Goal: Task Accomplishment & Management: Complete application form

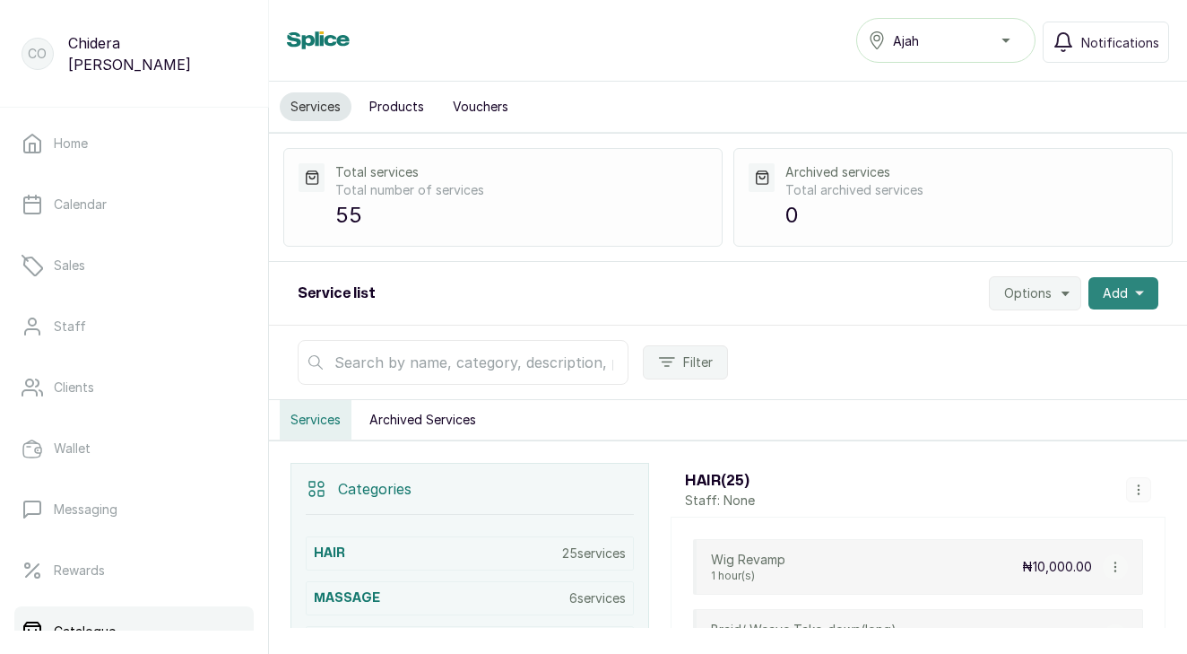
click at [1146, 288] on button "Add" at bounding box center [1123, 293] width 70 height 32
click at [1022, 378] on span "New category" at bounding box center [1058, 378] width 172 height 22
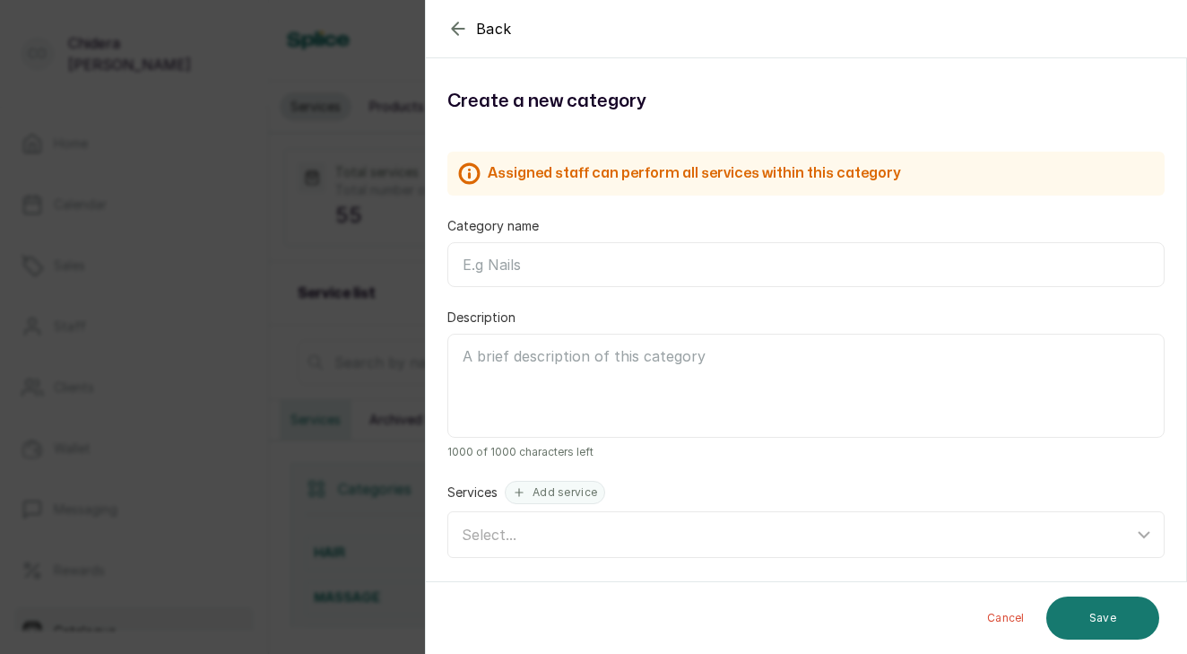
click at [783, 251] on input "Category name" at bounding box center [805, 264] width 717 height 45
type input "LASHES"
click at [1105, 610] on button "Save" at bounding box center [1102, 617] width 113 height 43
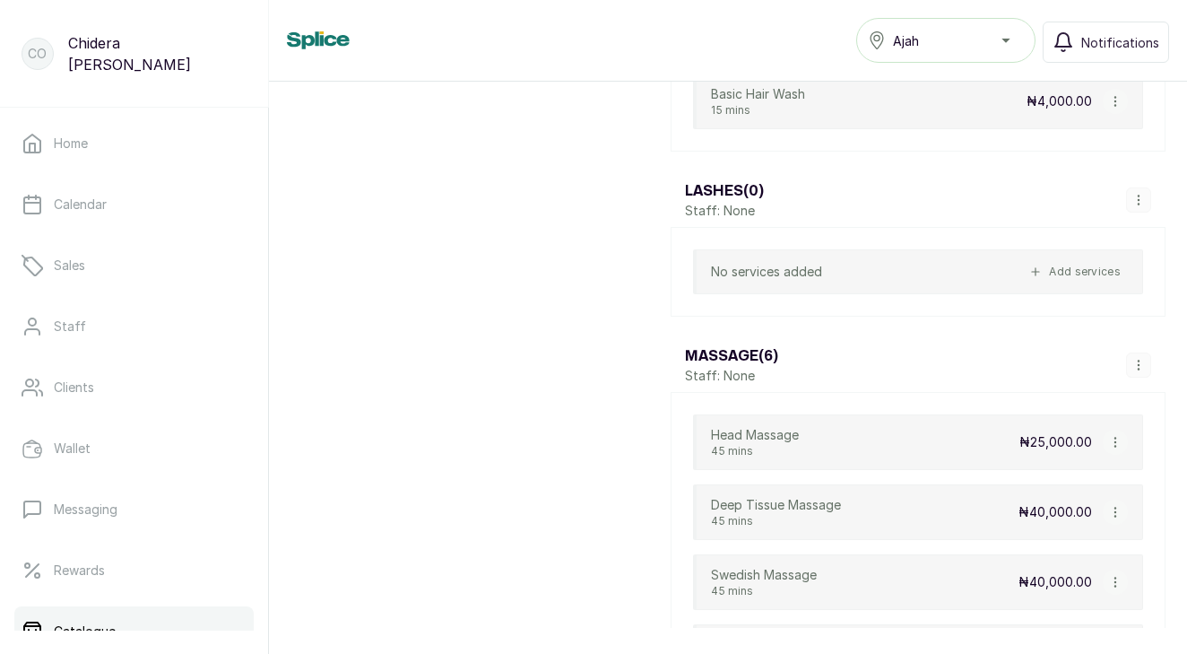
scroll to position [2171, 0]
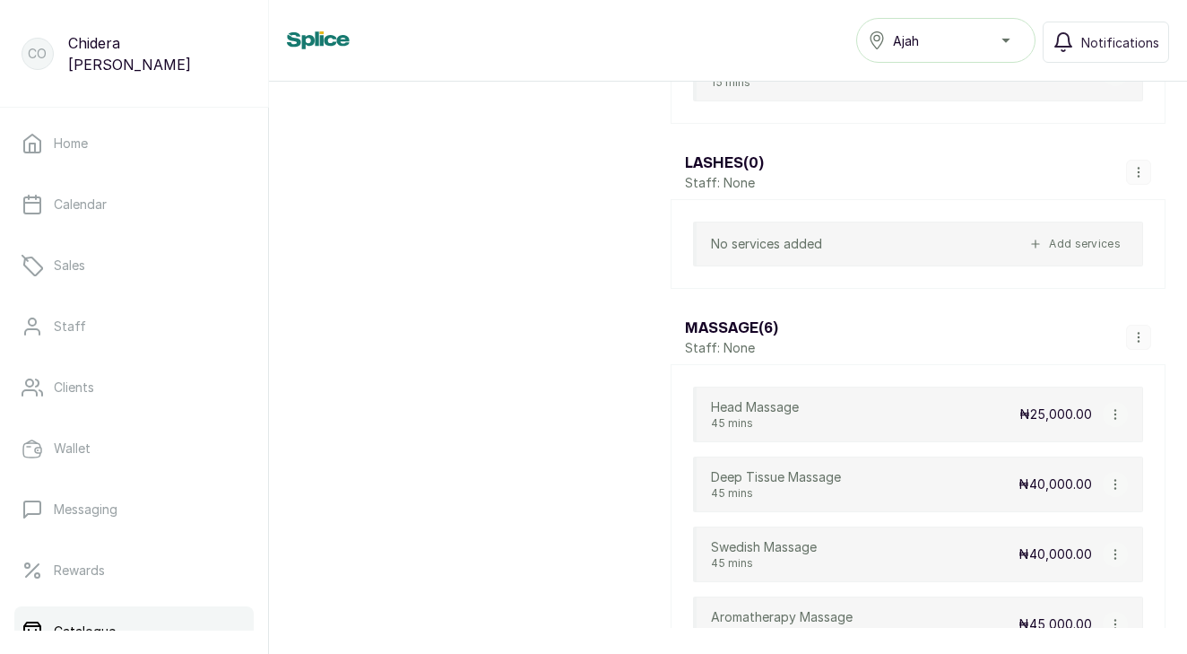
click at [1143, 171] on icon "button" at bounding box center [1138, 172] width 13 height 13
click at [1092, 216] on span "Add Service" at bounding box center [1086, 211] width 82 height 22
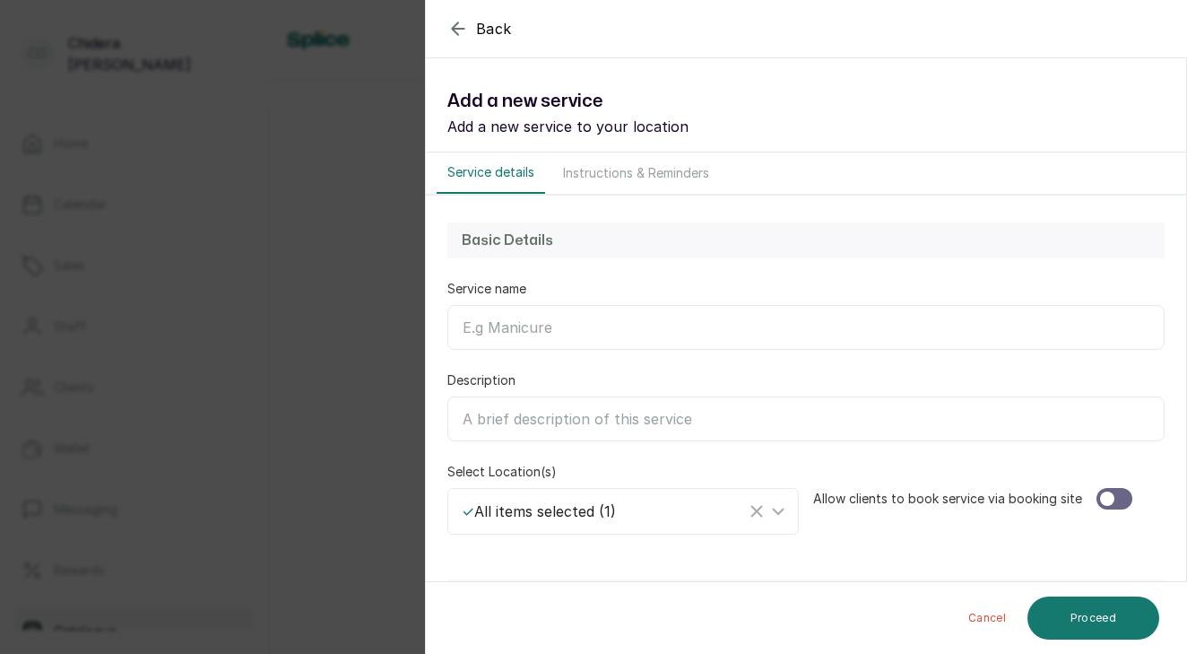
click at [602, 340] on input "Service name" at bounding box center [805, 327] width 717 height 45
type input "Classic Lashes"
click at [594, 412] on input "Description" at bounding box center [805, 418] width 717 height 45
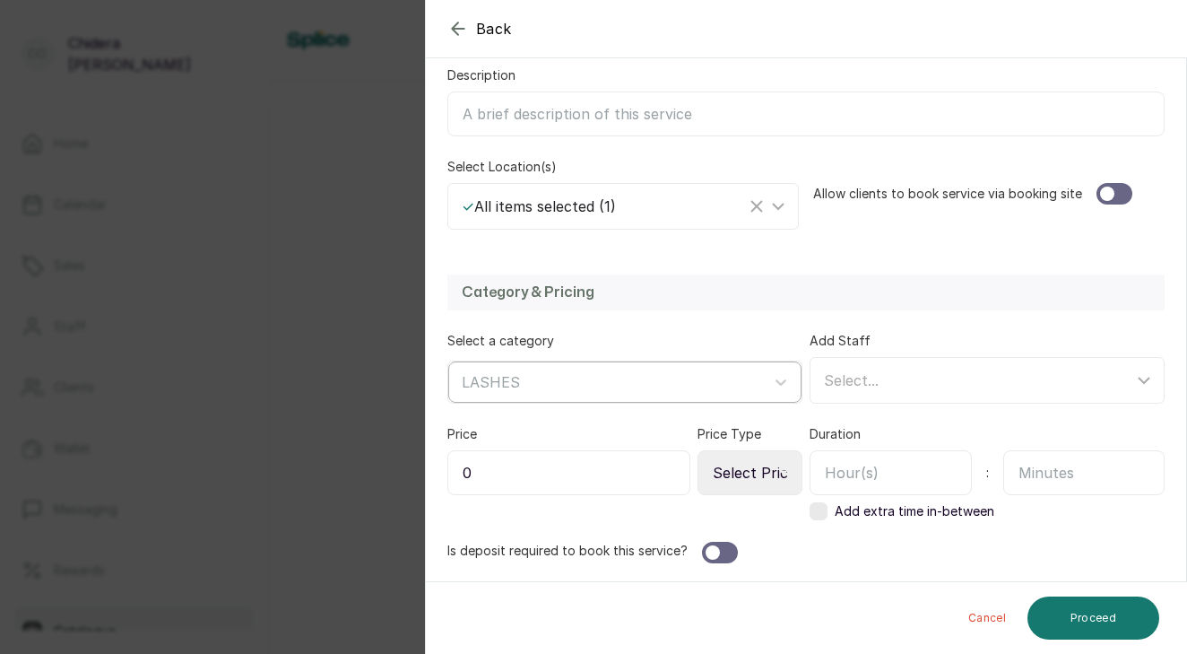
scroll to position [305, 0]
click at [568, 484] on input "0" at bounding box center [568, 472] width 243 height 45
type input "18,000"
click at [1107, 196] on div at bounding box center [1107, 193] width 14 height 14
select select "fixed"
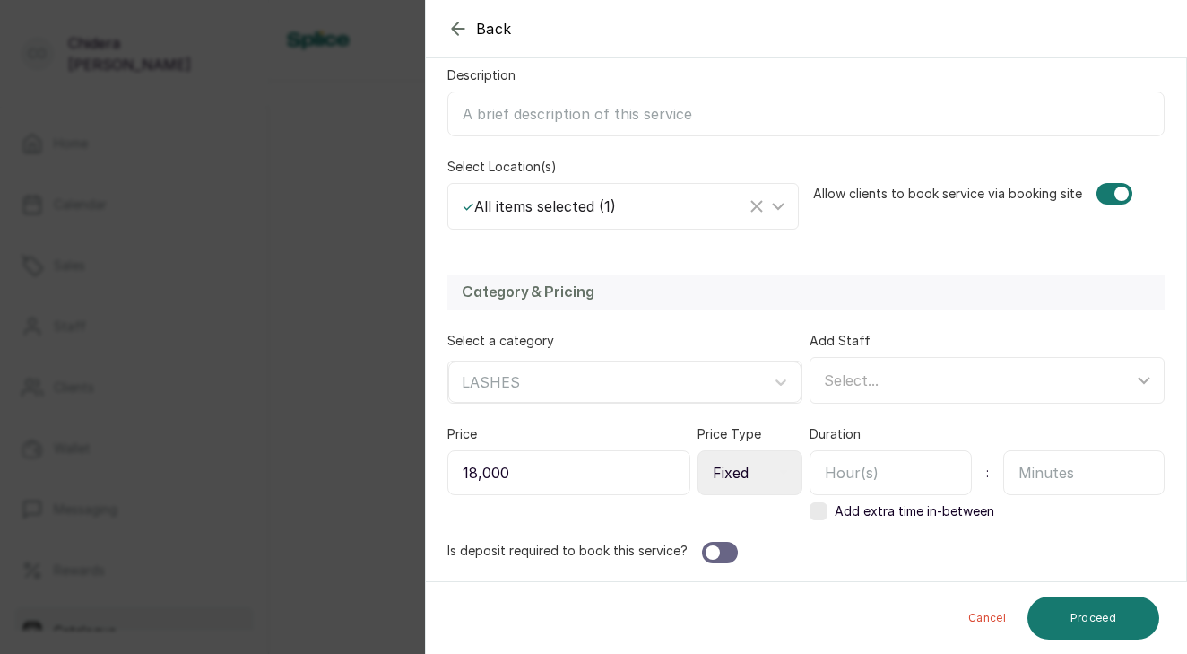
click at [879, 471] on input "text" at bounding box center [891, 472] width 162 height 45
type input "1"
click at [1154, 473] on input "text" at bounding box center [1084, 472] width 162 height 45
type input "30"
click at [730, 548] on div at bounding box center [720, 553] width 36 height 22
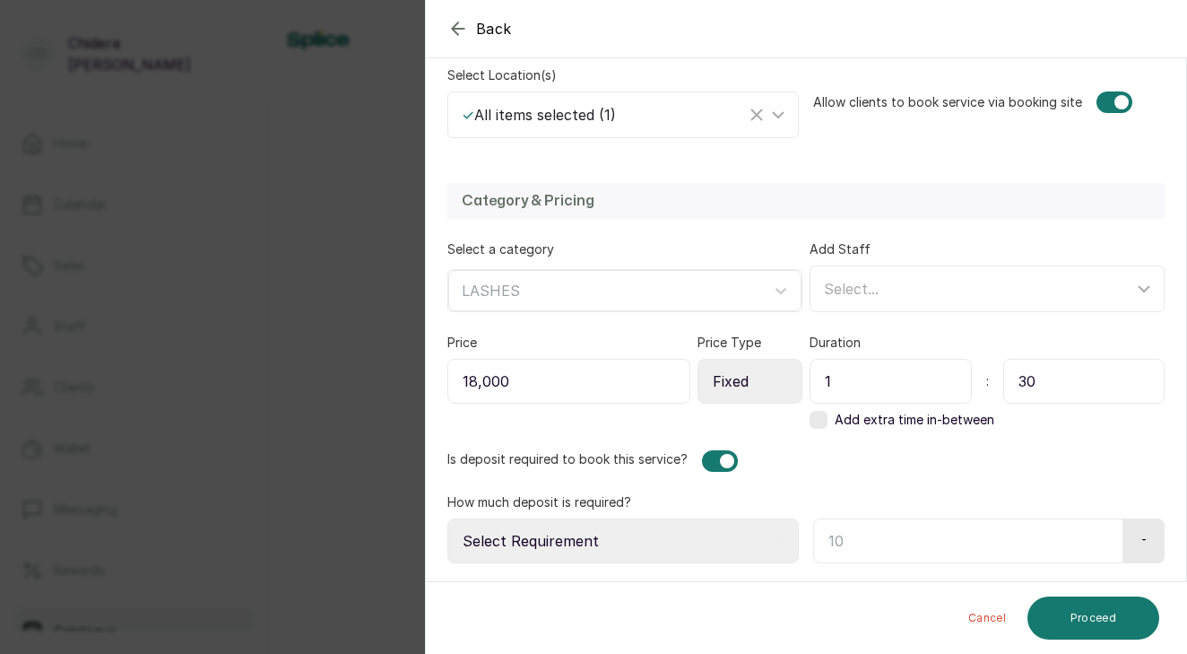
scroll to position [396, 0]
select select "fixed_value"
click at [886, 539] on input "text" at bounding box center [965, 540] width 305 height 45
type input "18,000"
click at [1053, 619] on button "Proceed" at bounding box center [1093, 617] width 132 height 43
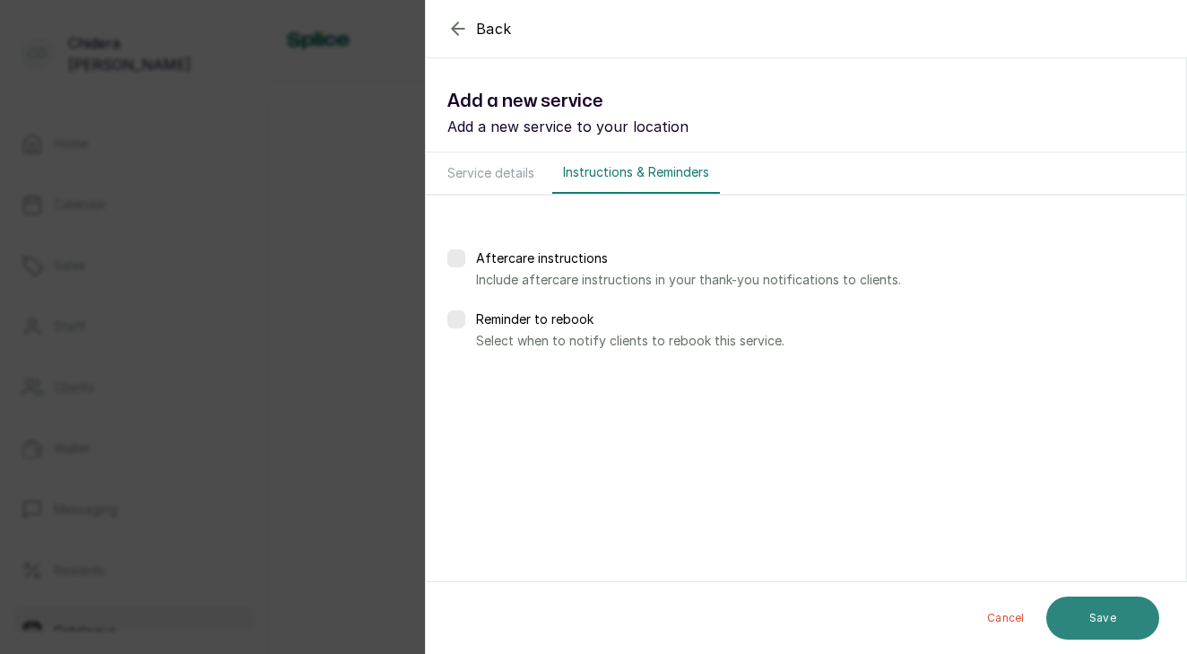
scroll to position [0, 0]
click at [1076, 615] on button "Save" at bounding box center [1102, 616] width 113 height 45
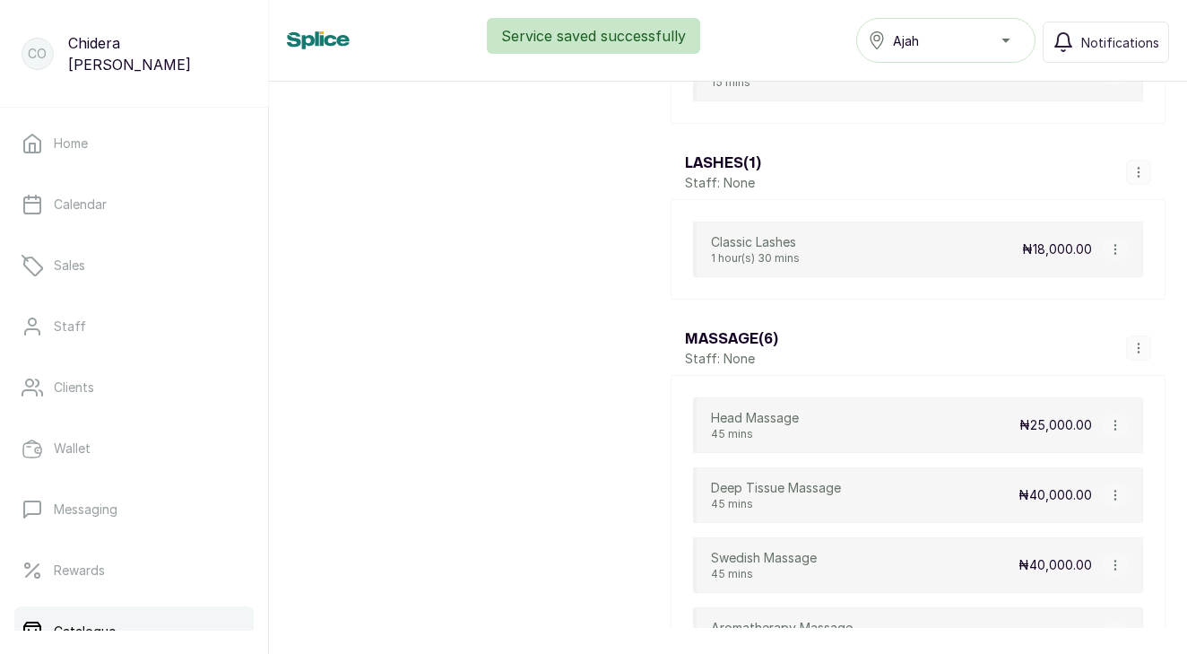
click at [1139, 173] on icon "button" at bounding box center [1138, 172] width 1 height 9
click at [1058, 225] on li "Add Service" at bounding box center [1102, 211] width 156 height 32
click at [1138, 175] on icon "button" at bounding box center [1138, 172] width 13 height 13
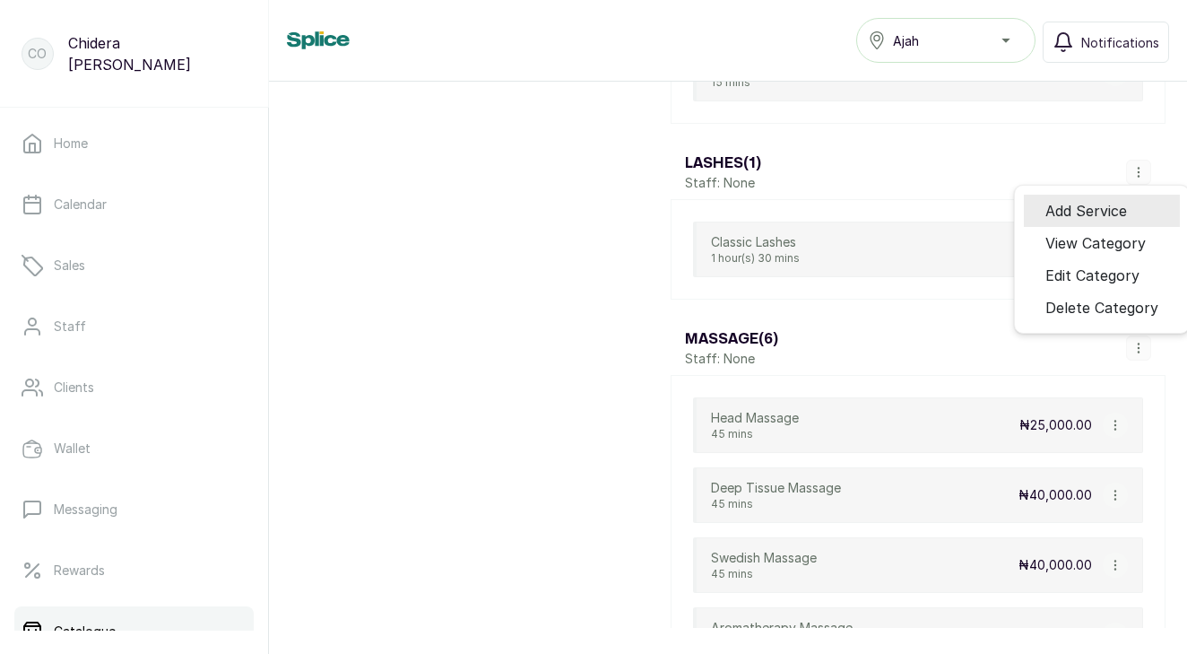
click at [1116, 209] on span "Add Service" at bounding box center [1086, 211] width 82 height 22
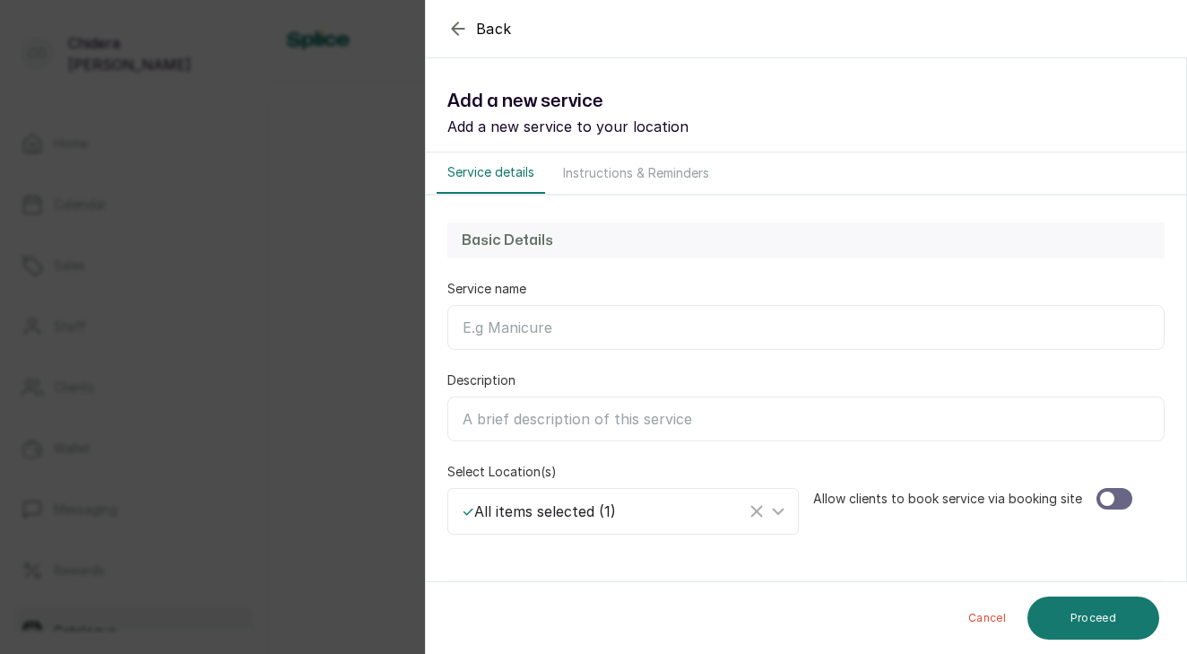
click at [821, 323] on input "Service name" at bounding box center [805, 327] width 717 height 45
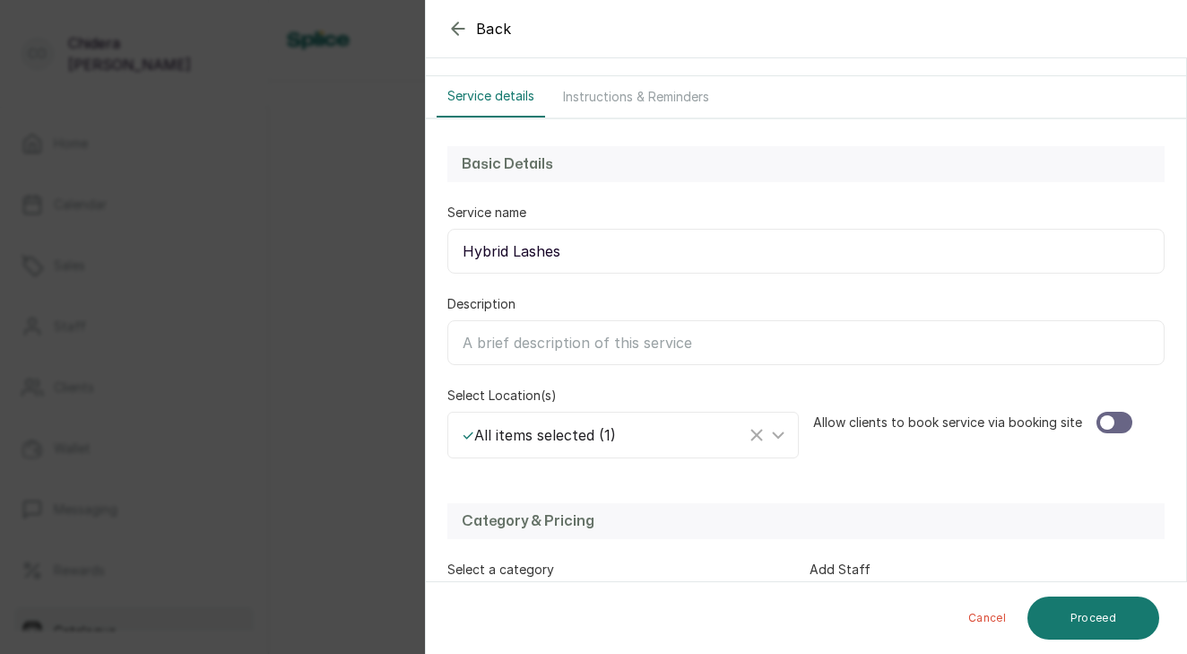
scroll to position [77, 0]
type input "Hybrid Lashes"
click at [1107, 429] on div at bounding box center [1114, 422] width 36 height 22
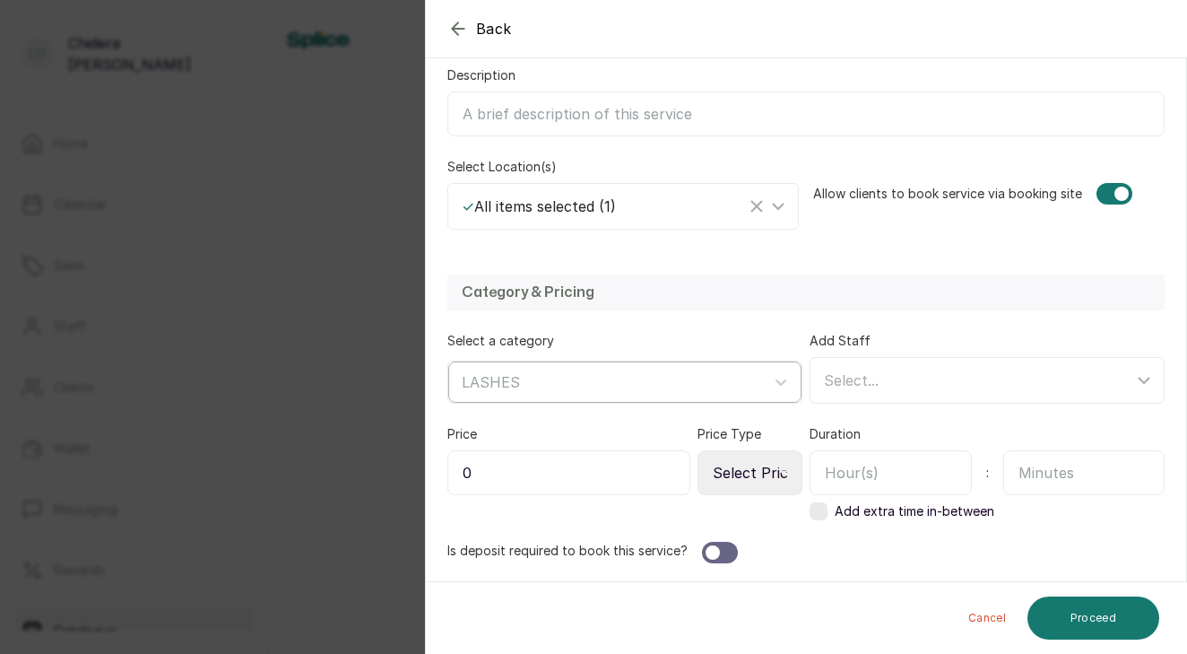
scroll to position [305, 0]
click at [640, 481] on input "0" at bounding box center [568, 472] width 243 height 45
type input "20,000"
select select "fixed"
click at [881, 478] on input "text" at bounding box center [891, 472] width 162 height 45
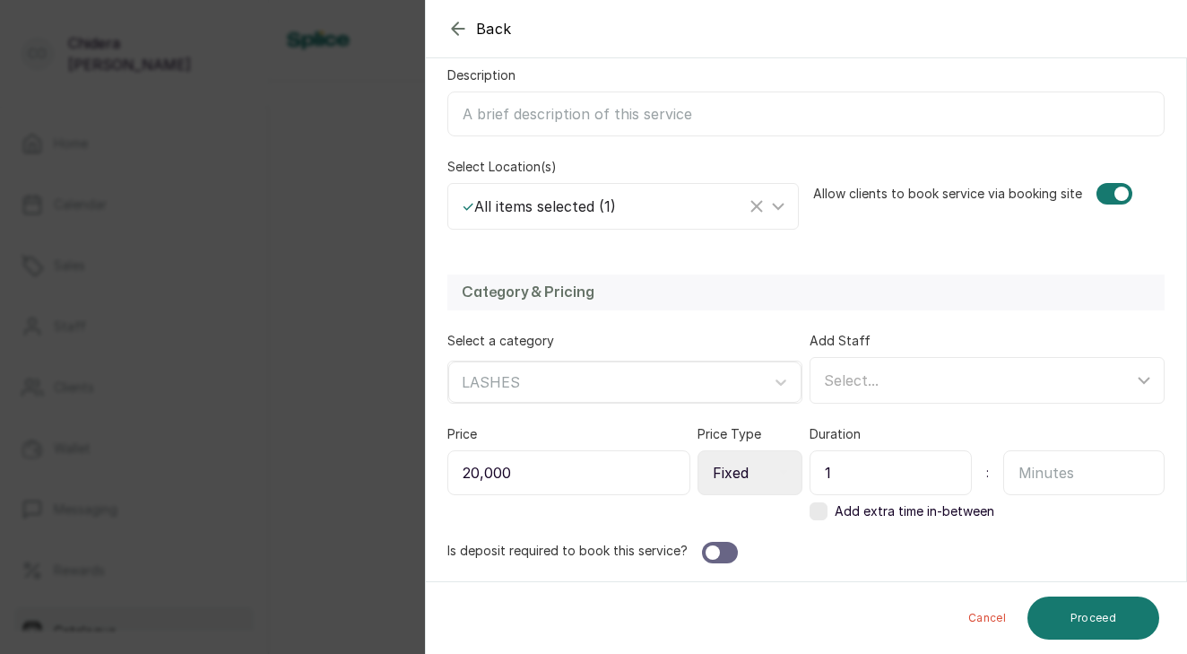
type input "1"
click at [1077, 489] on input "text" at bounding box center [1084, 472] width 162 height 45
type input "30"
click at [730, 555] on div at bounding box center [720, 553] width 36 height 22
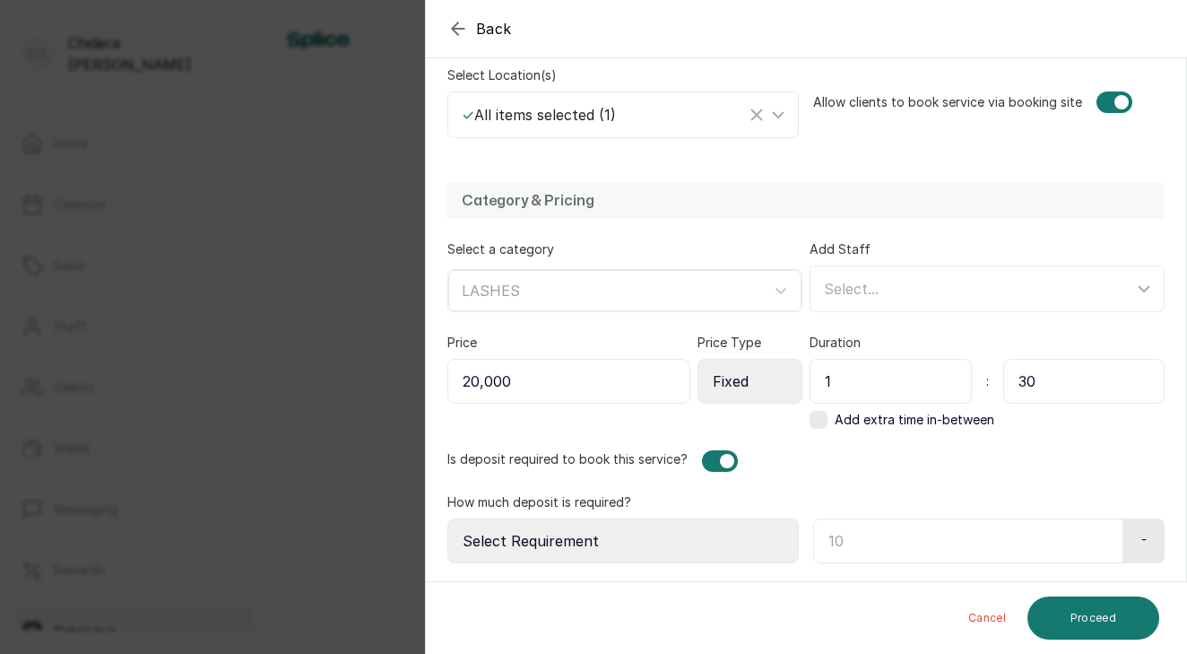
scroll to position [396, 0]
select select "percentage"
click at [909, 538] on input "text" at bounding box center [964, 540] width 303 height 45
type input "50"
click at [1131, 622] on button "Proceed" at bounding box center [1093, 617] width 132 height 43
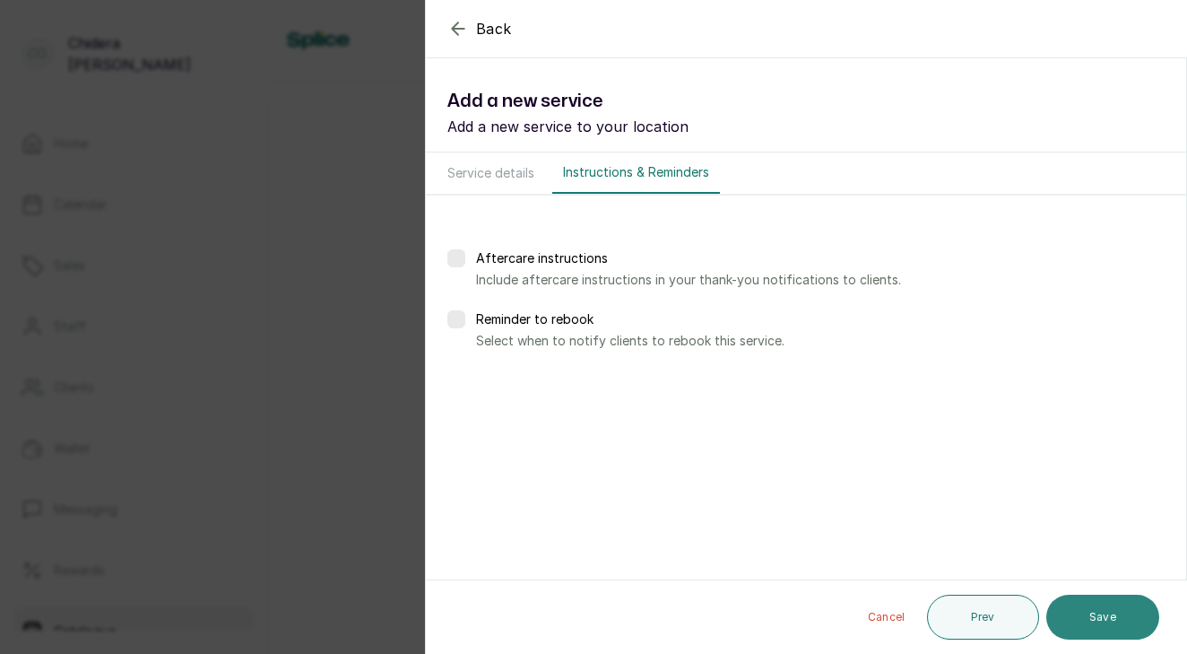
scroll to position [0, 0]
click at [1083, 637] on button "Save" at bounding box center [1102, 616] width 113 height 45
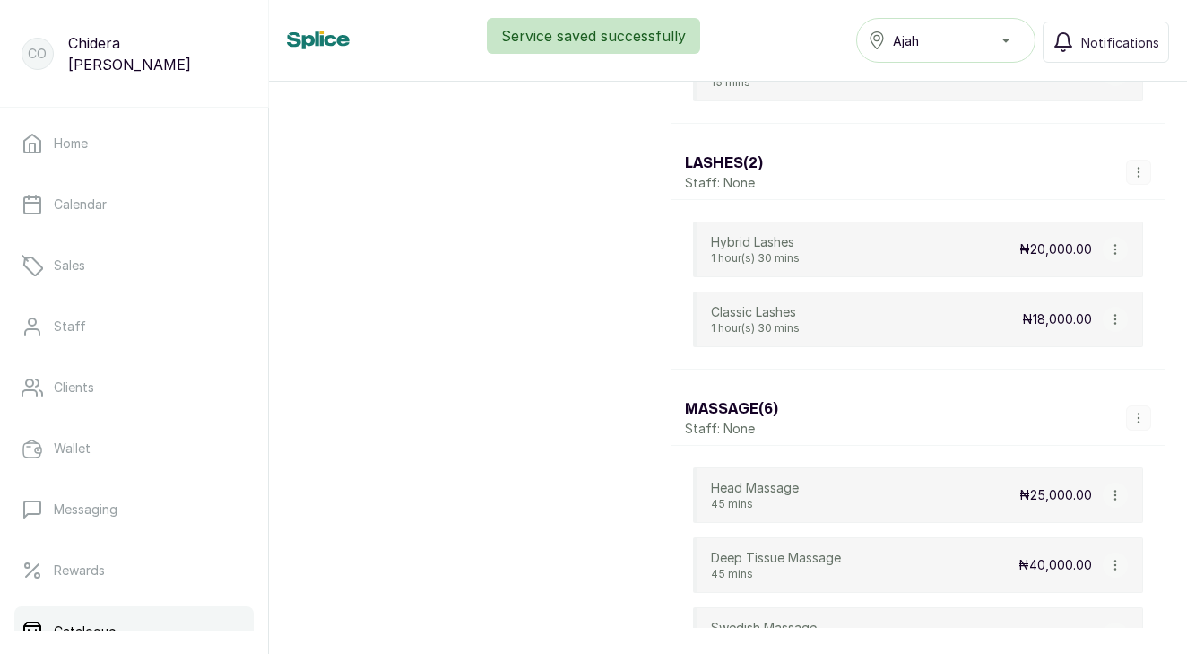
click at [1140, 175] on icon "button" at bounding box center [1138, 172] width 13 height 13
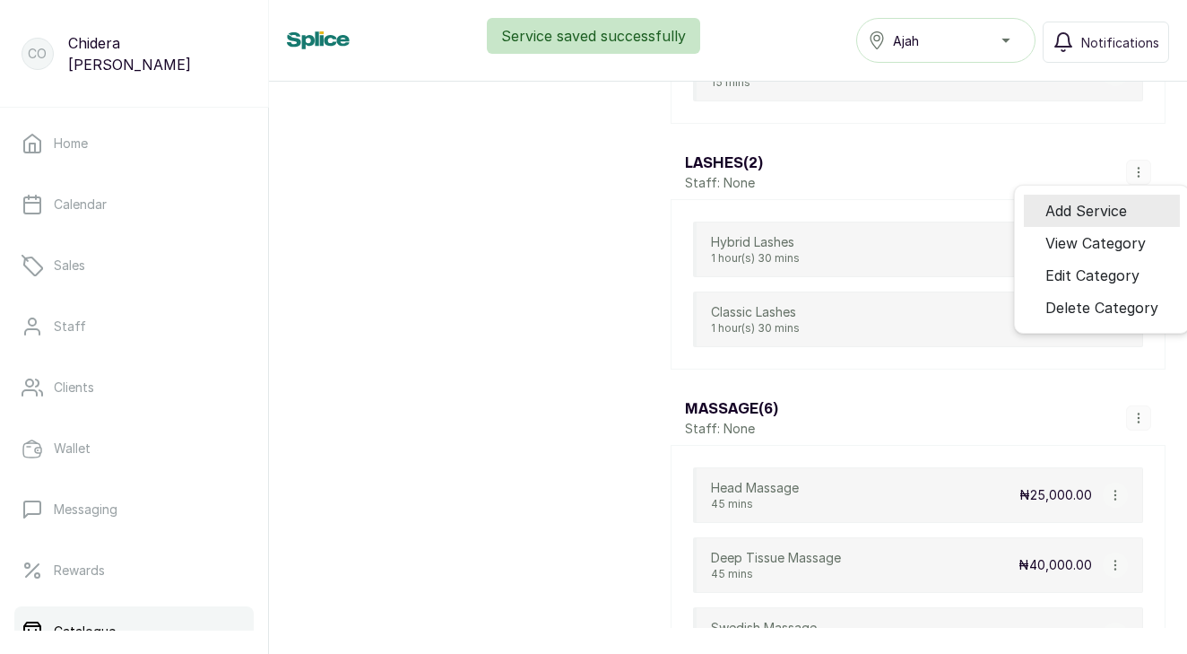
click at [1075, 215] on span "Add Service" at bounding box center [1086, 211] width 82 height 22
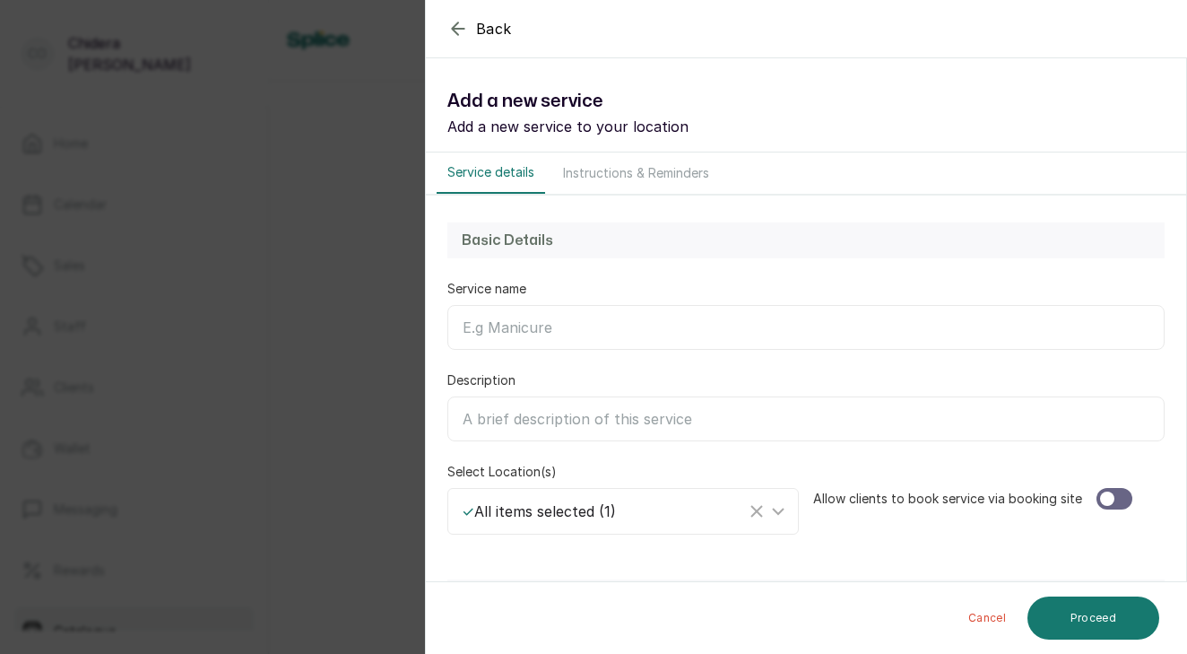
click at [671, 325] on input "Service name" at bounding box center [805, 327] width 717 height 45
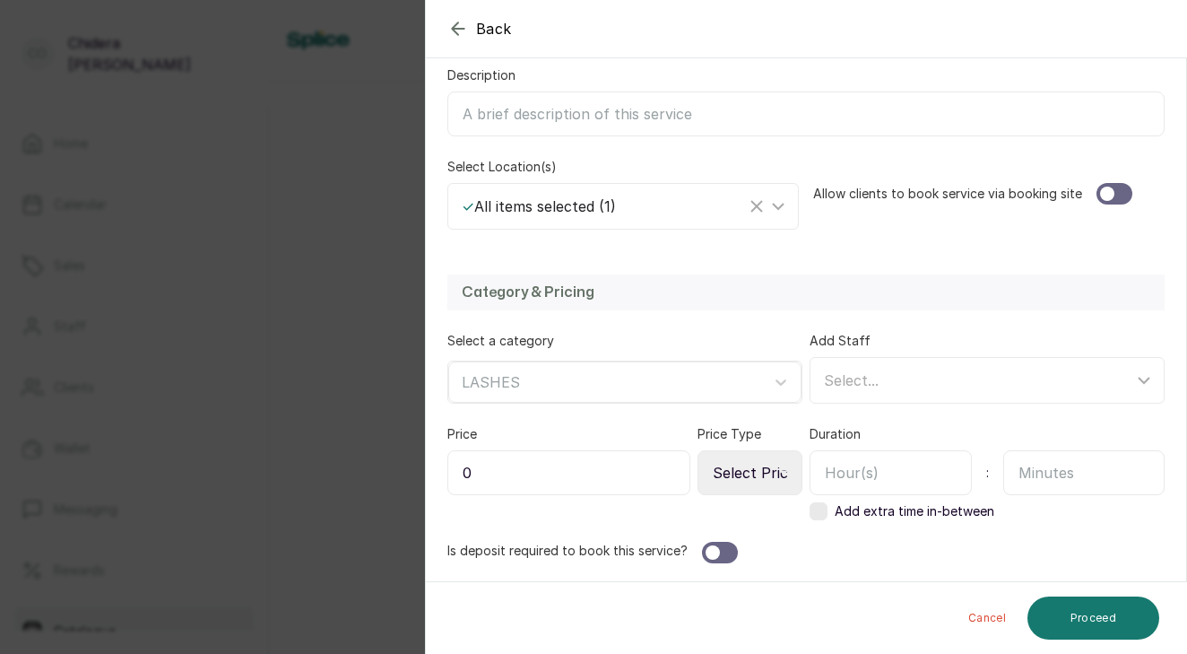
scroll to position [305, 0]
type input "Volume Lashes"
click at [535, 464] on input "0" at bounding box center [568, 472] width 243 height 45
type input "26,000"
click at [704, 497] on div "Price 26,000 Price Type Select Price Type Fixed From" at bounding box center [624, 472] width 355 height 95
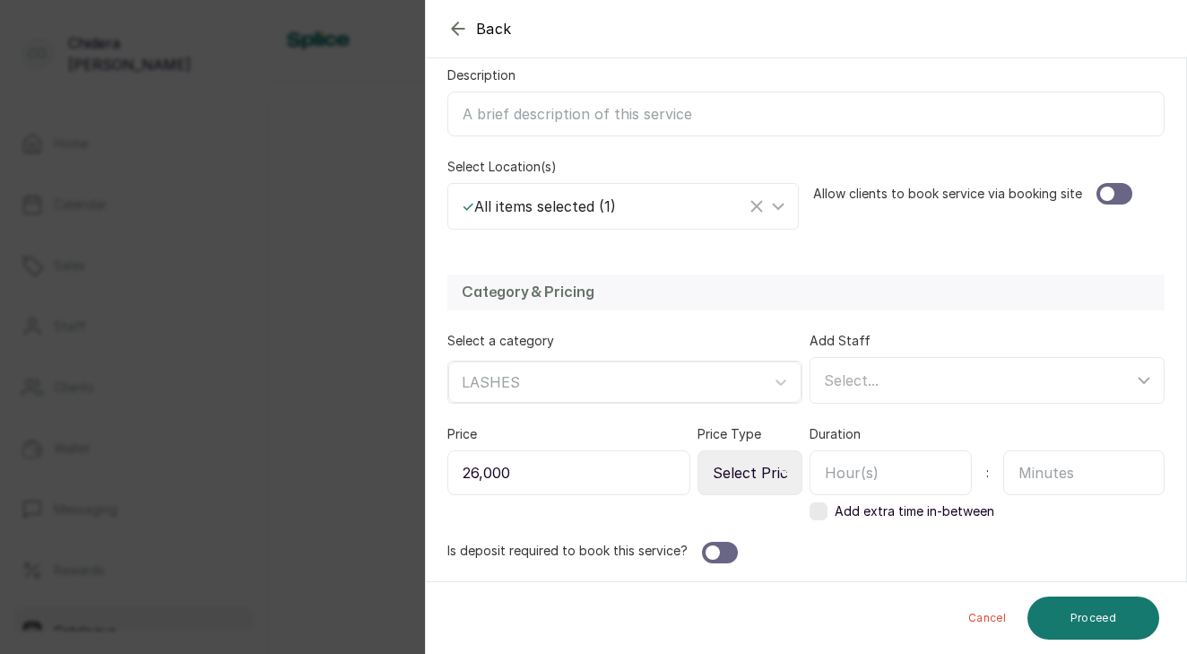
click at [704, 496] on div "Price 26,000 Price Type Select Price Type Fixed From" at bounding box center [624, 472] width 355 height 95
select select "fixed"
click at [872, 470] on input "text" at bounding box center [891, 472] width 162 height 45
type input "1"
click at [1032, 477] on input "text" at bounding box center [1084, 472] width 162 height 45
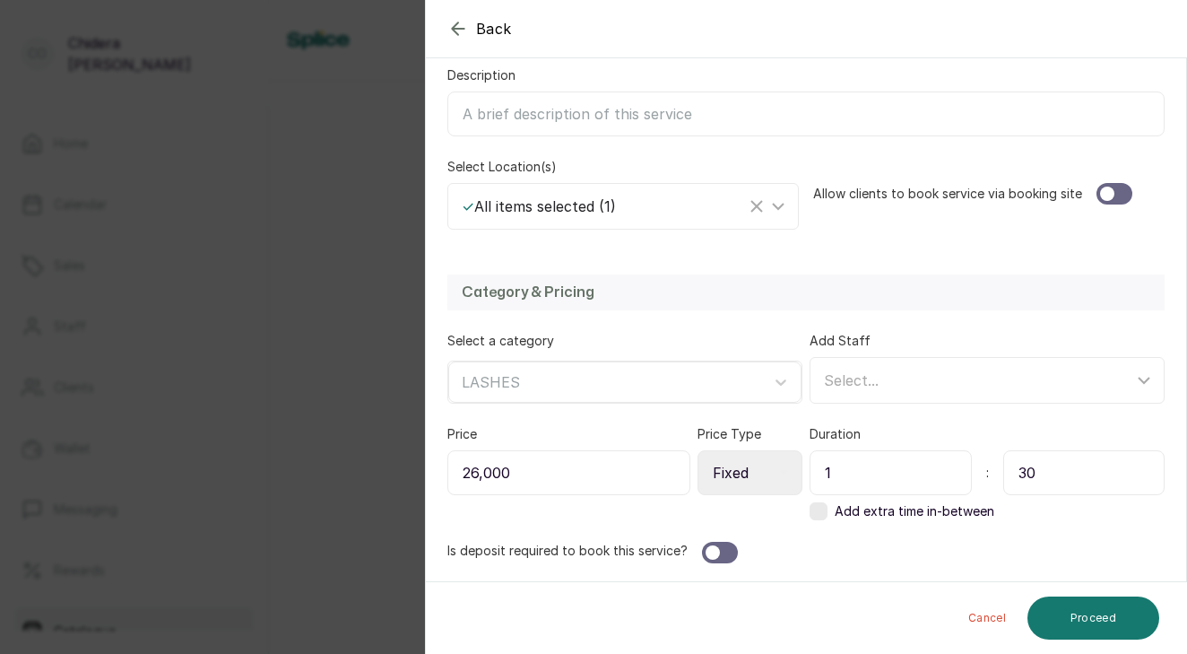
type input "30"
click at [1121, 200] on div at bounding box center [1114, 194] width 36 height 22
click at [722, 551] on div at bounding box center [720, 553] width 36 height 22
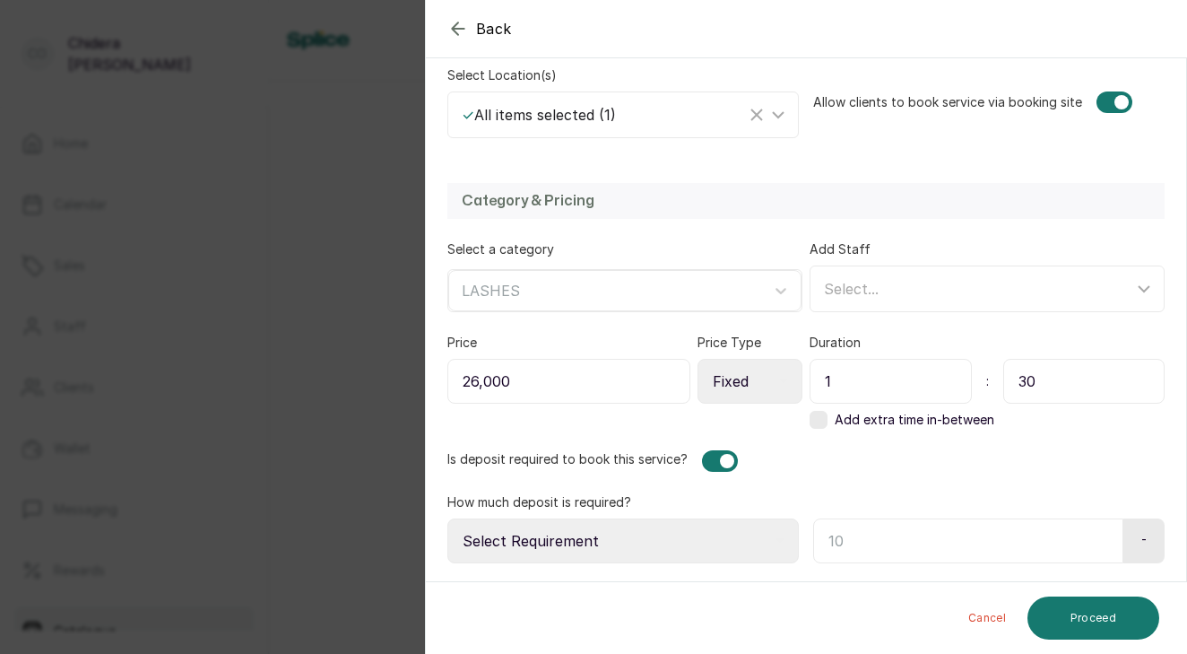
scroll to position [396, 0]
select select "percentage"
click at [859, 530] on input "text" at bounding box center [964, 540] width 303 height 45
type input "50"
click at [1077, 634] on button "Proceed" at bounding box center [1093, 617] width 132 height 43
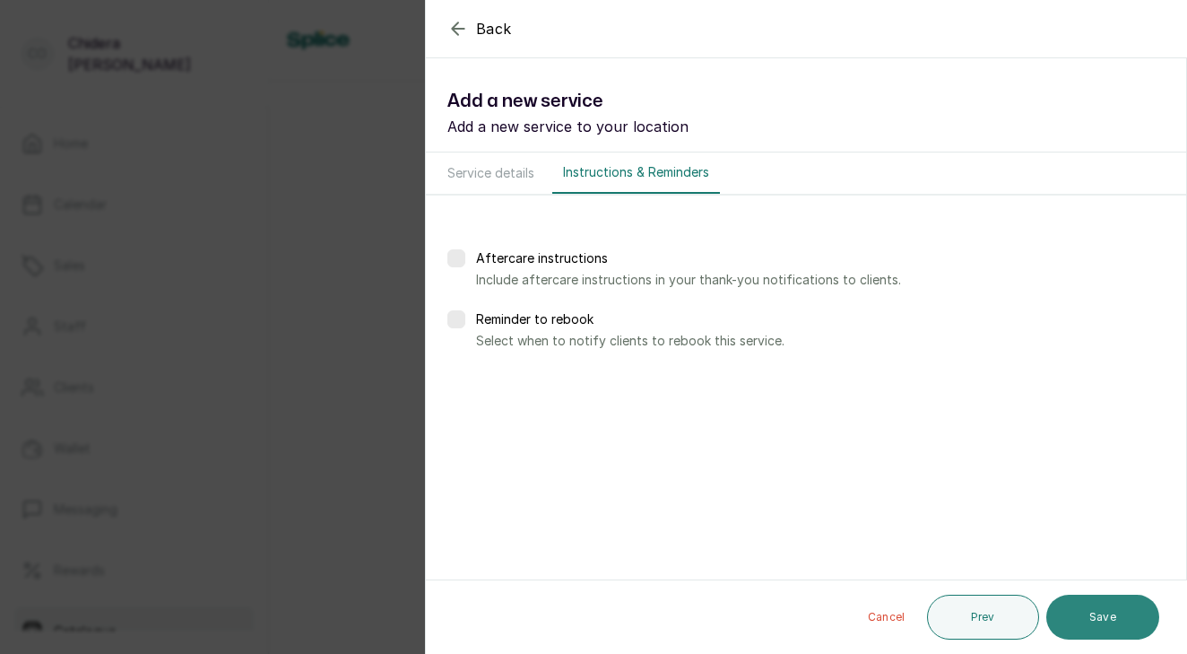
scroll to position [0, 0]
click at [1105, 618] on button "Save" at bounding box center [1102, 616] width 113 height 45
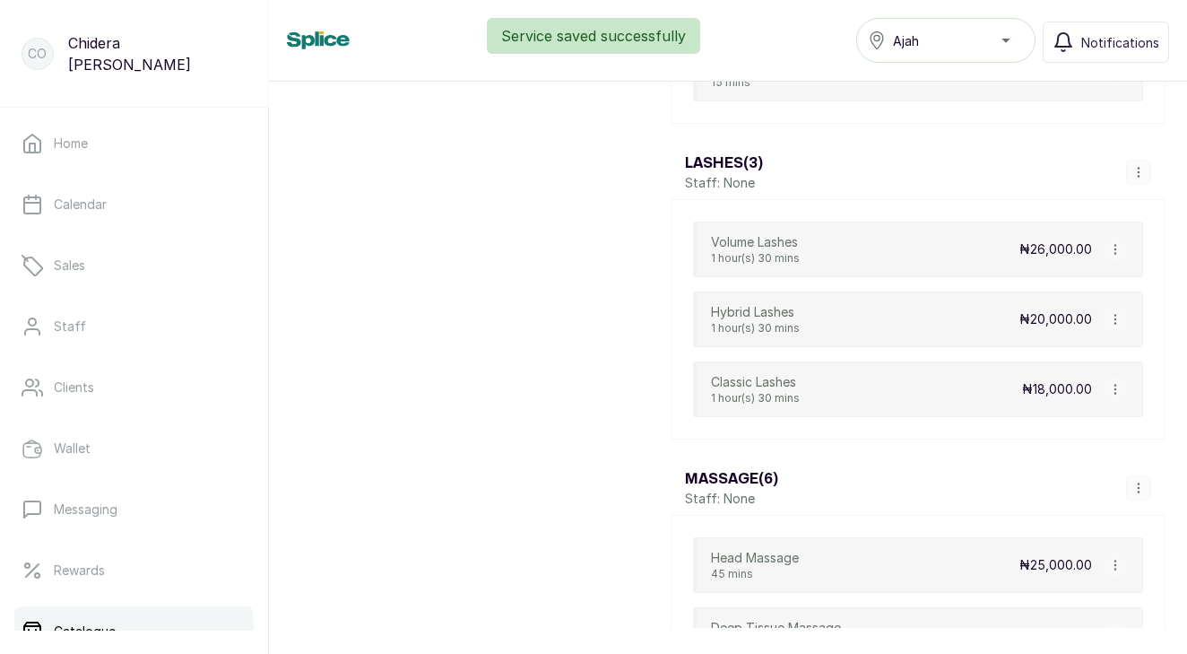
click at [1139, 178] on icon "button" at bounding box center [1138, 172] width 13 height 13
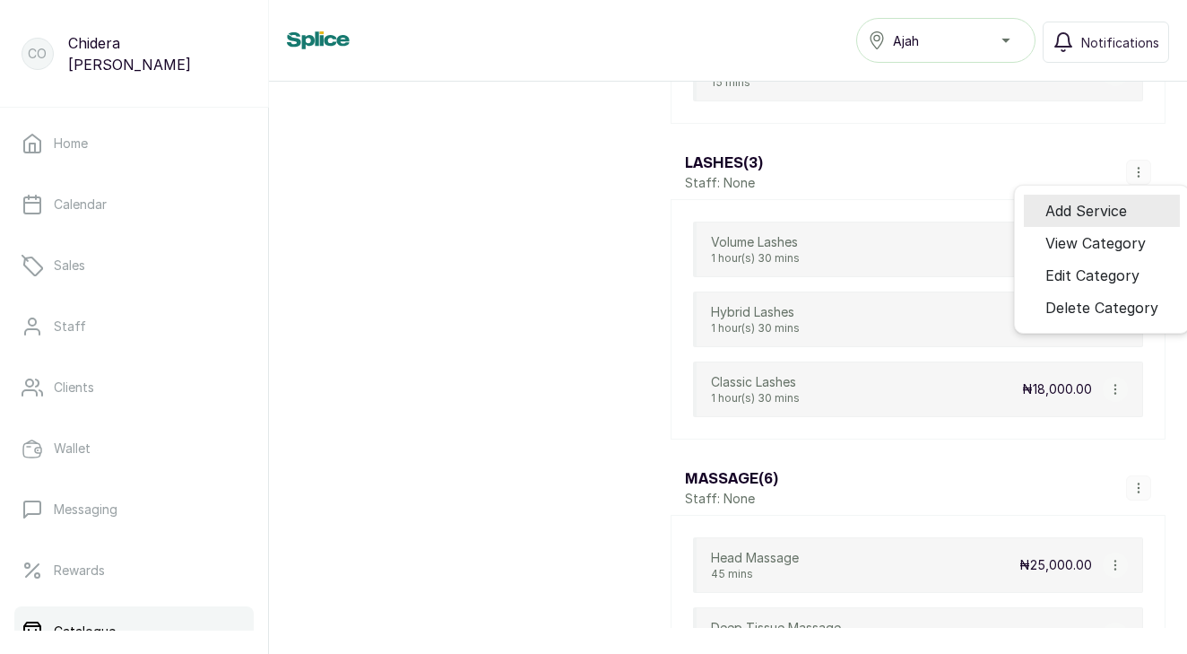
click at [1071, 216] on span "Add Service" at bounding box center [1086, 211] width 82 height 22
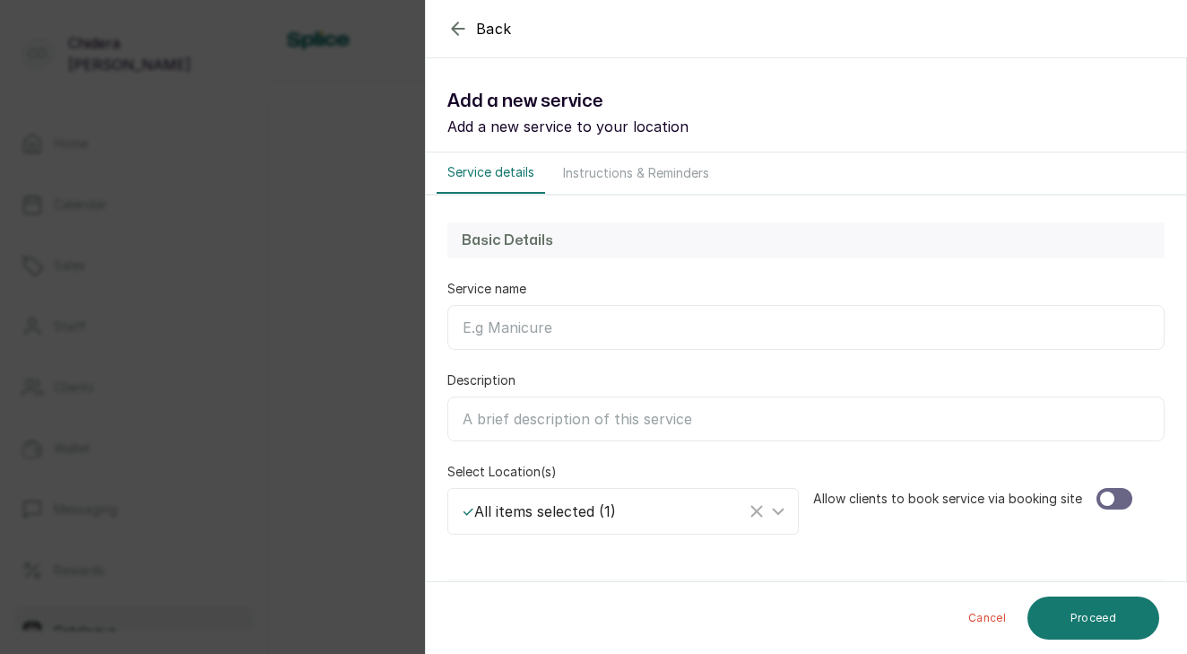
click at [770, 310] on input "Service name" at bounding box center [805, 327] width 717 height 45
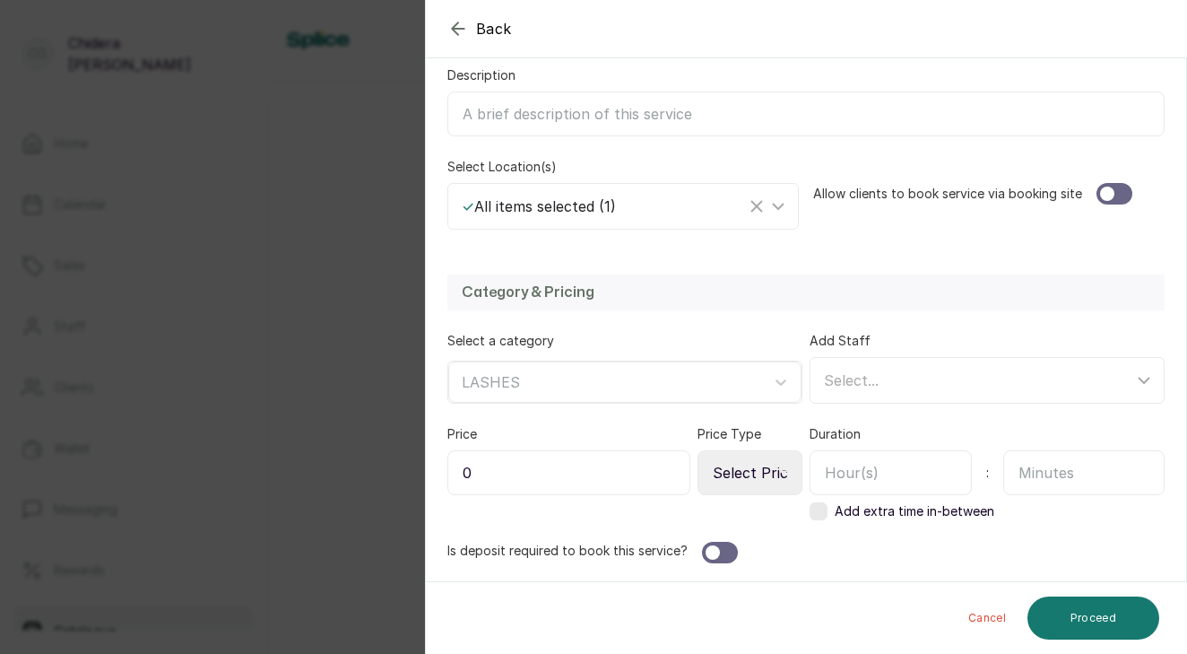
scroll to position [305, 0]
type input "Mega Volume"
click at [1107, 190] on div at bounding box center [1107, 193] width 14 height 14
click at [603, 473] on input "0" at bounding box center [568, 472] width 243 height 45
type input "0"
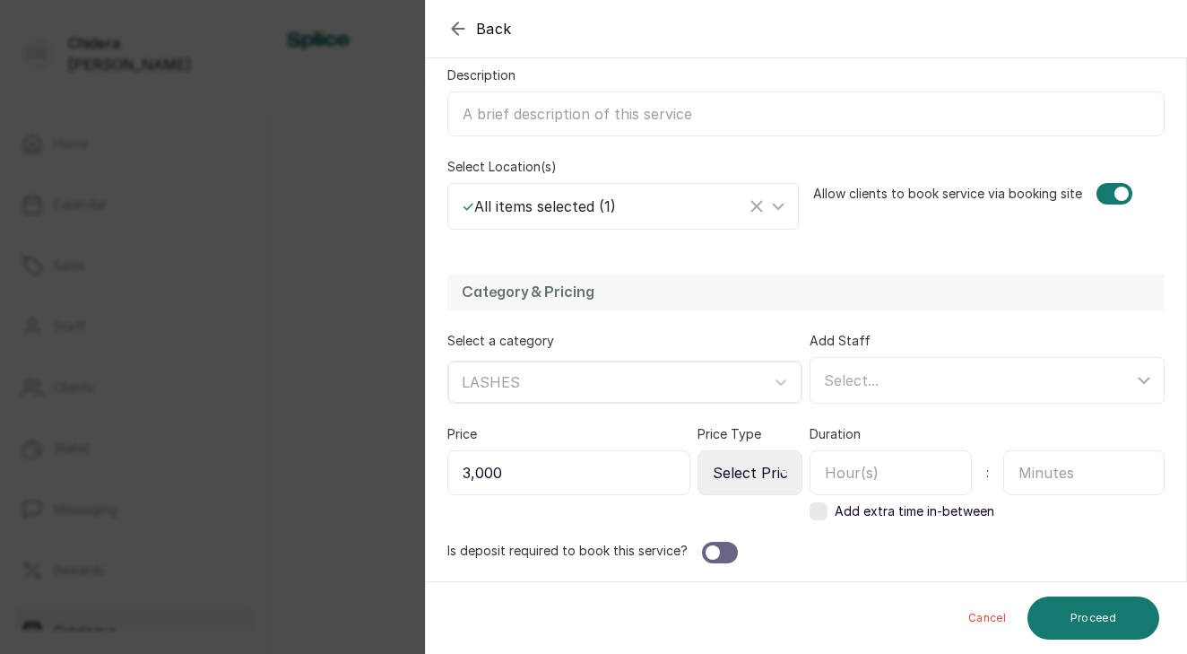
type input "30,000"
select select "fixed"
click at [844, 472] on input "text" at bounding box center [891, 472] width 162 height 45
type input "1"
click at [1102, 468] on input "text" at bounding box center [1084, 472] width 162 height 45
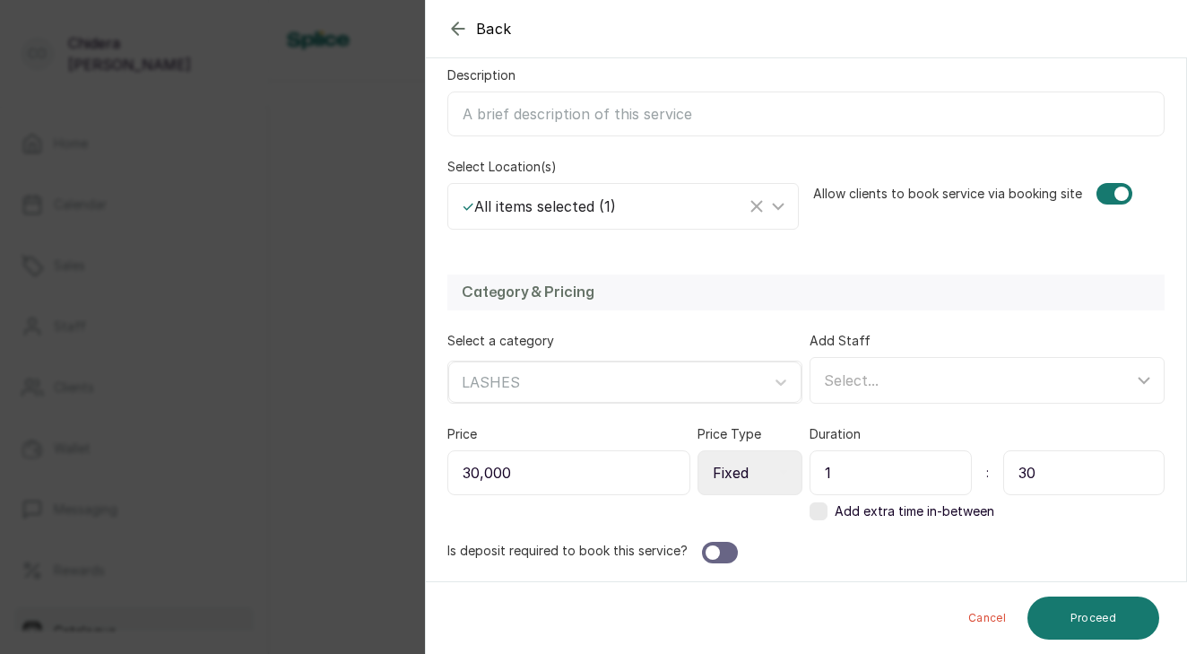
type input "30"
click at [721, 557] on div at bounding box center [720, 553] width 36 height 22
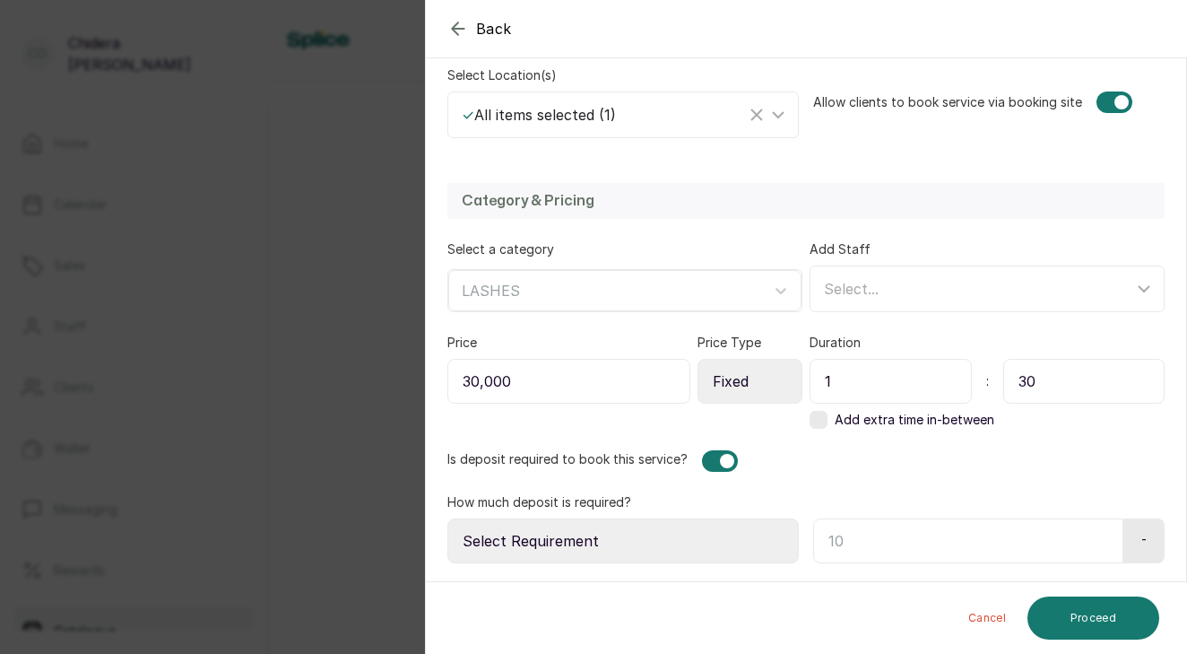
scroll to position [396, 0]
select select "percentage"
click at [888, 527] on input "text" at bounding box center [964, 540] width 303 height 45
type input "50"
click at [1080, 612] on button "Proceed" at bounding box center [1093, 617] width 132 height 43
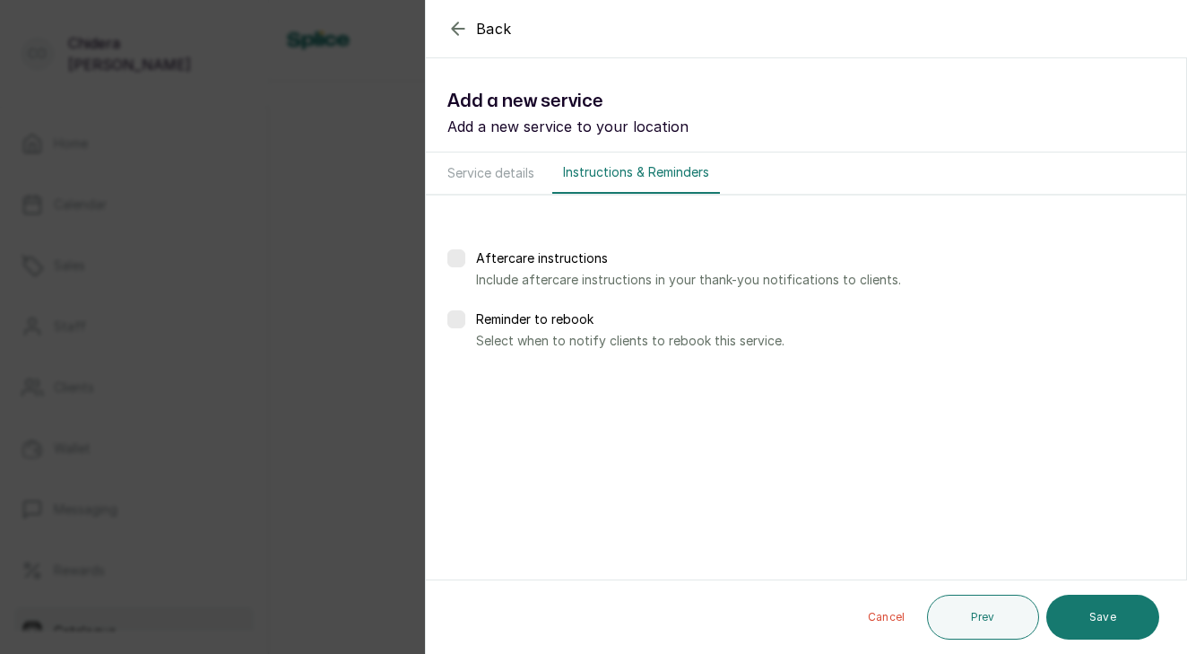
scroll to position [0, 0]
click at [1079, 620] on button "Save" at bounding box center [1102, 616] width 113 height 45
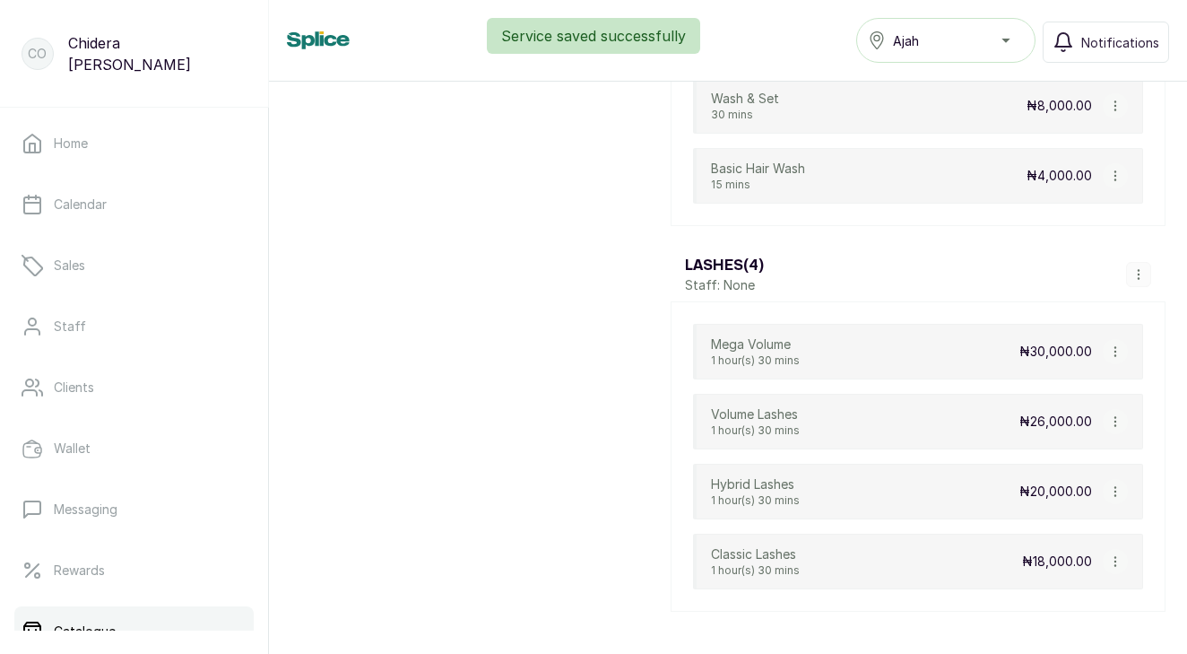
scroll to position [2067, 0]
click at [1132, 287] on button "button" at bounding box center [1138, 276] width 25 height 25
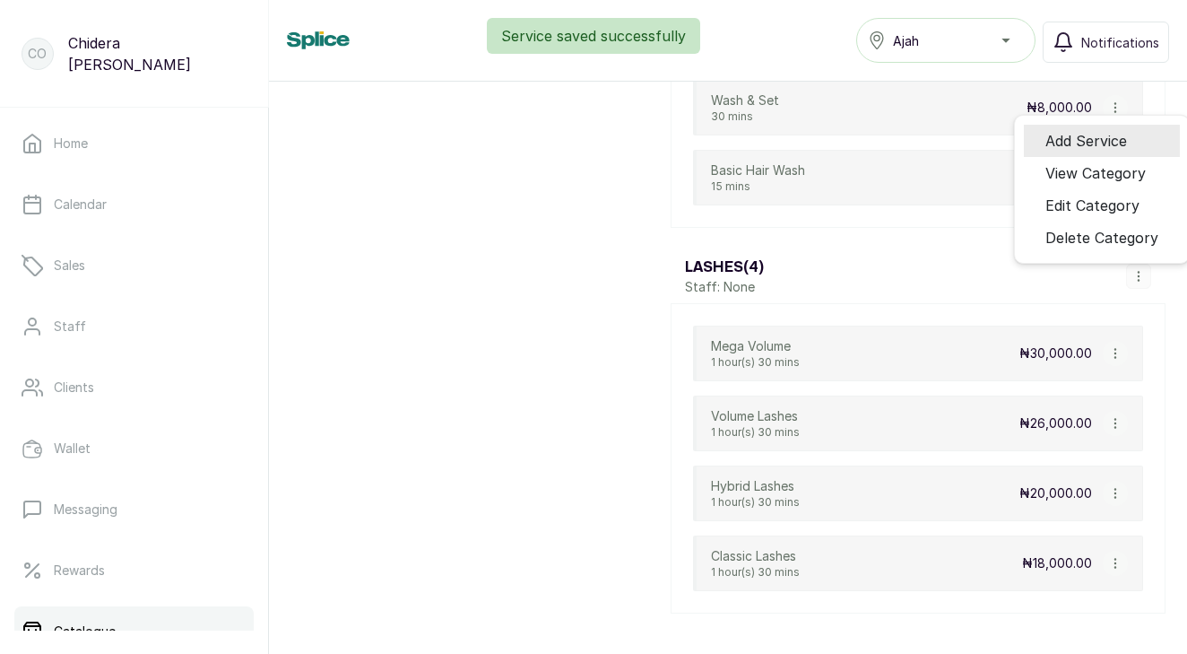
click at [1122, 150] on span "Add Service" at bounding box center [1086, 141] width 82 height 22
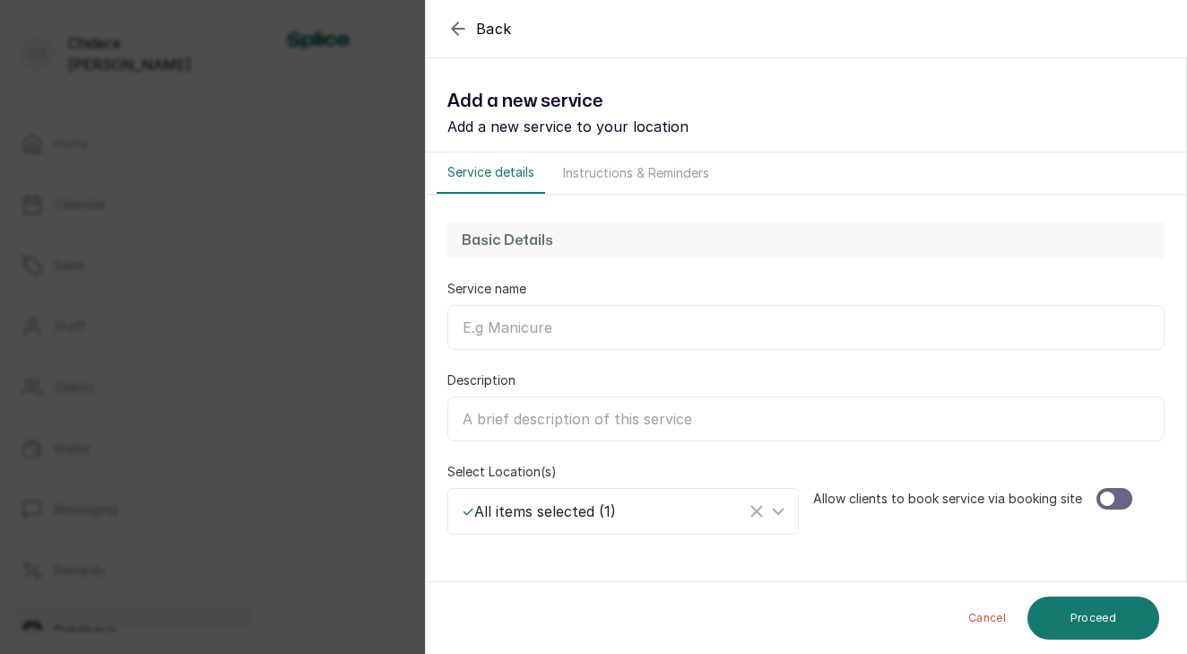
click at [589, 318] on input "Service name" at bounding box center [805, 327] width 717 height 45
type input "w"
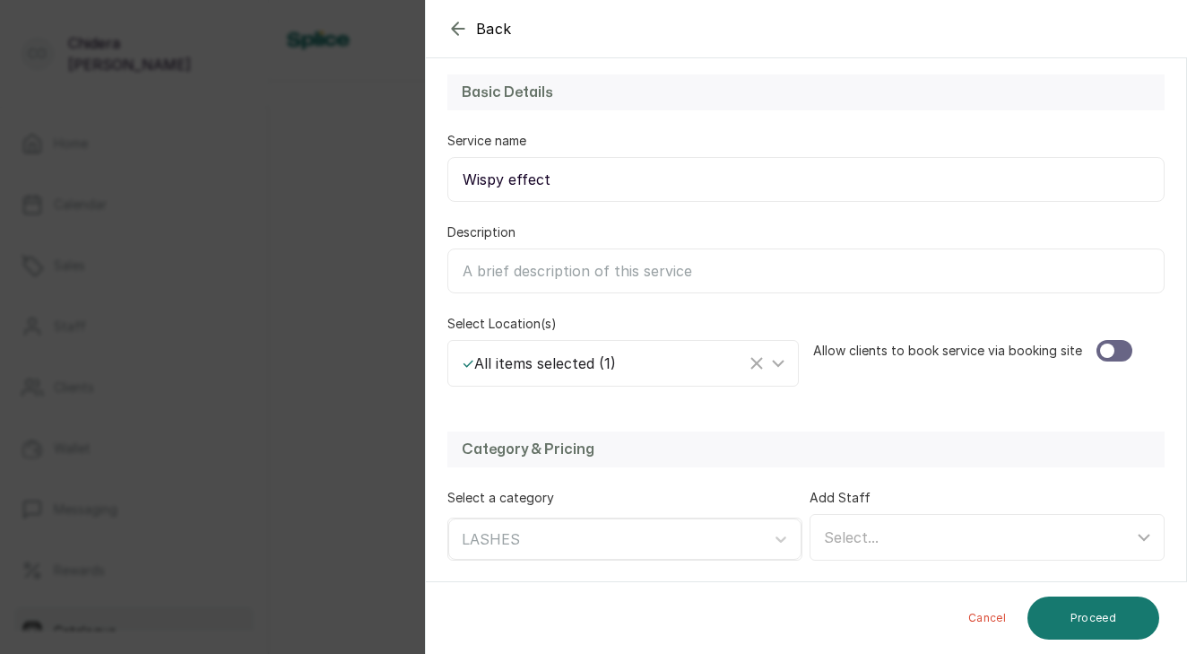
scroll to position [199, 0]
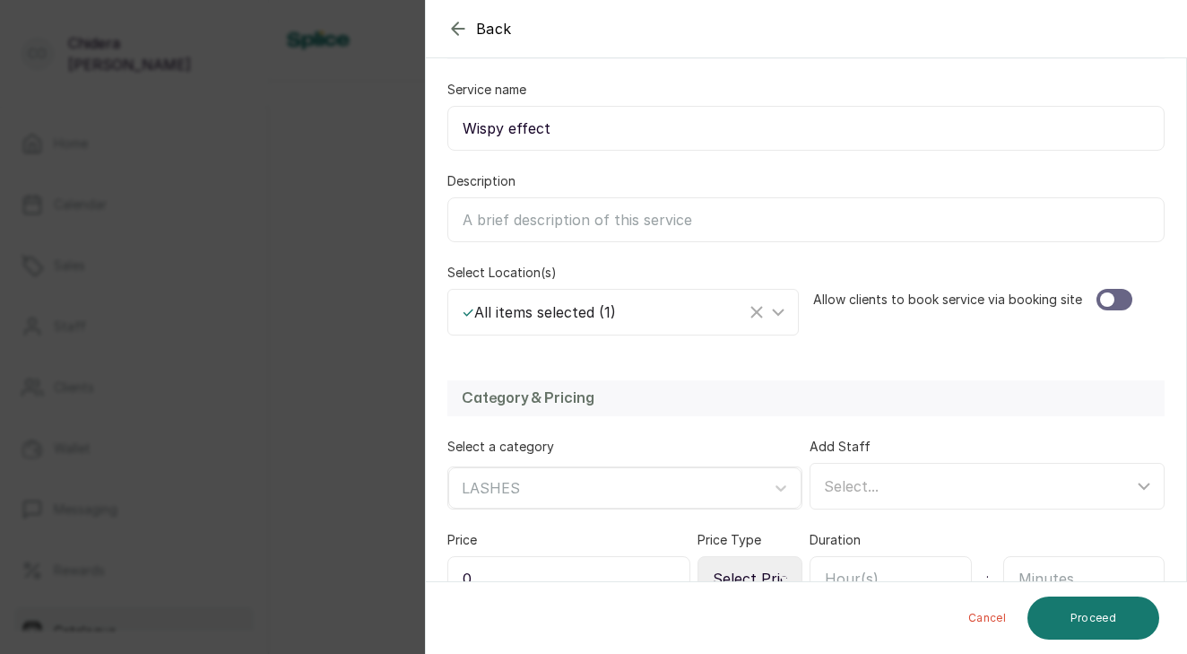
type input "Wispy effect"
click at [1106, 302] on div at bounding box center [1107, 299] width 14 height 14
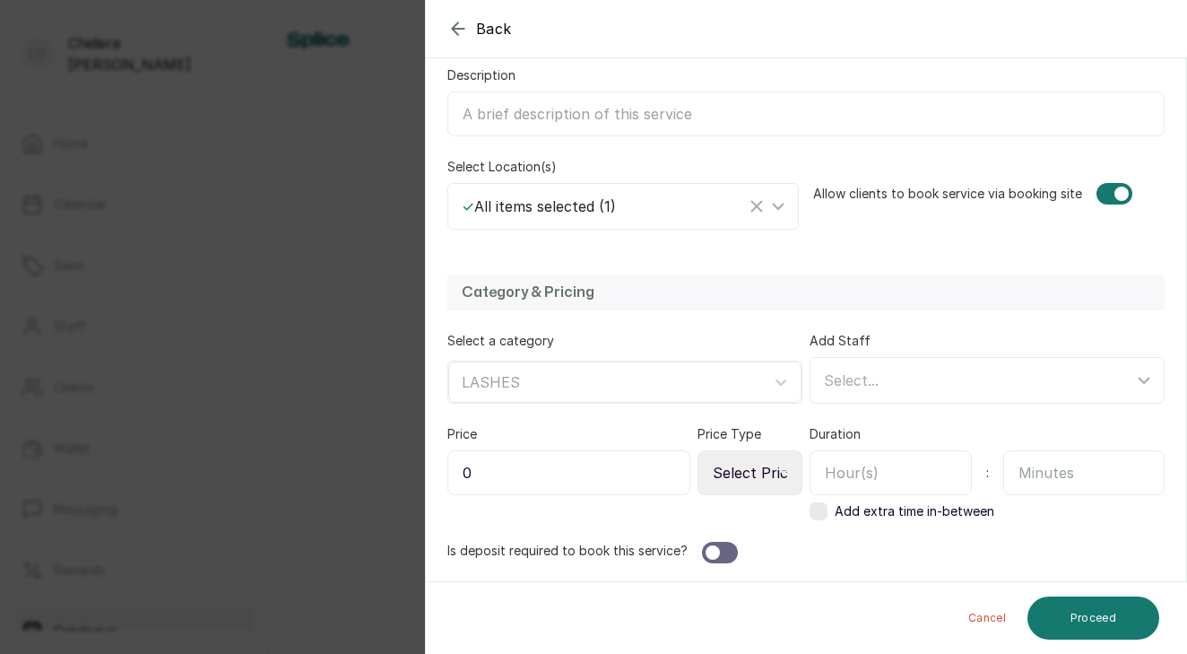
scroll to position [305, 0]
click at [785, 366] on div at bounding box center [781, 382] width 32 height 32
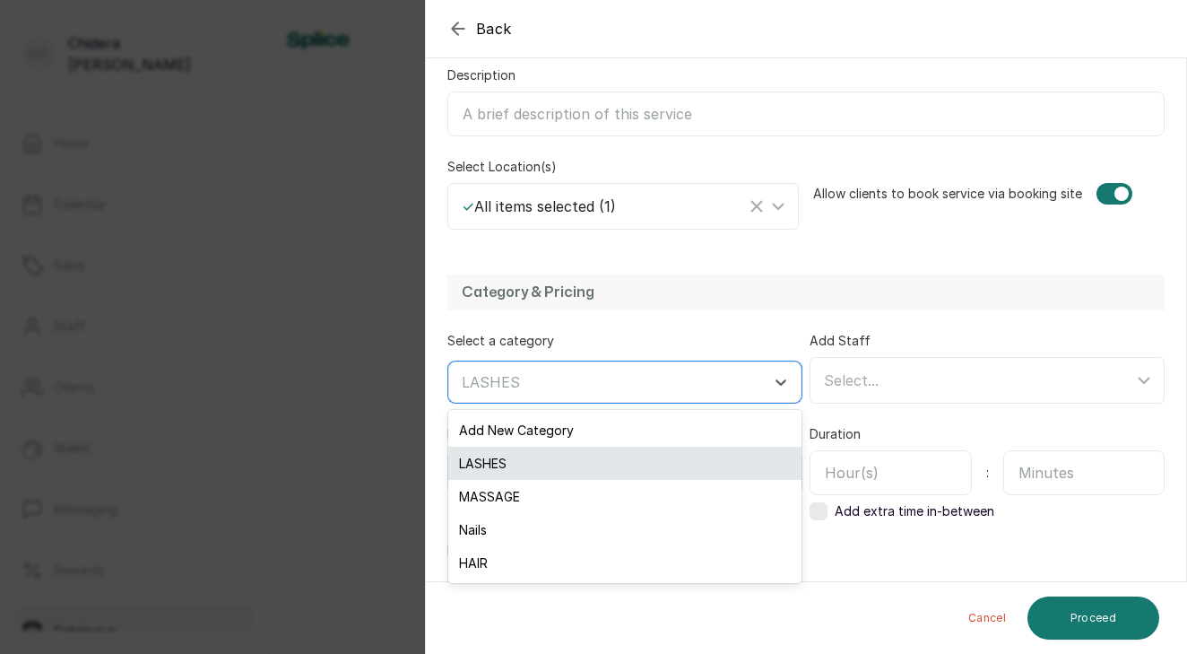
click at [689, 454] on div "LASHES" at bounding box center [624, 462] width 353 height 33
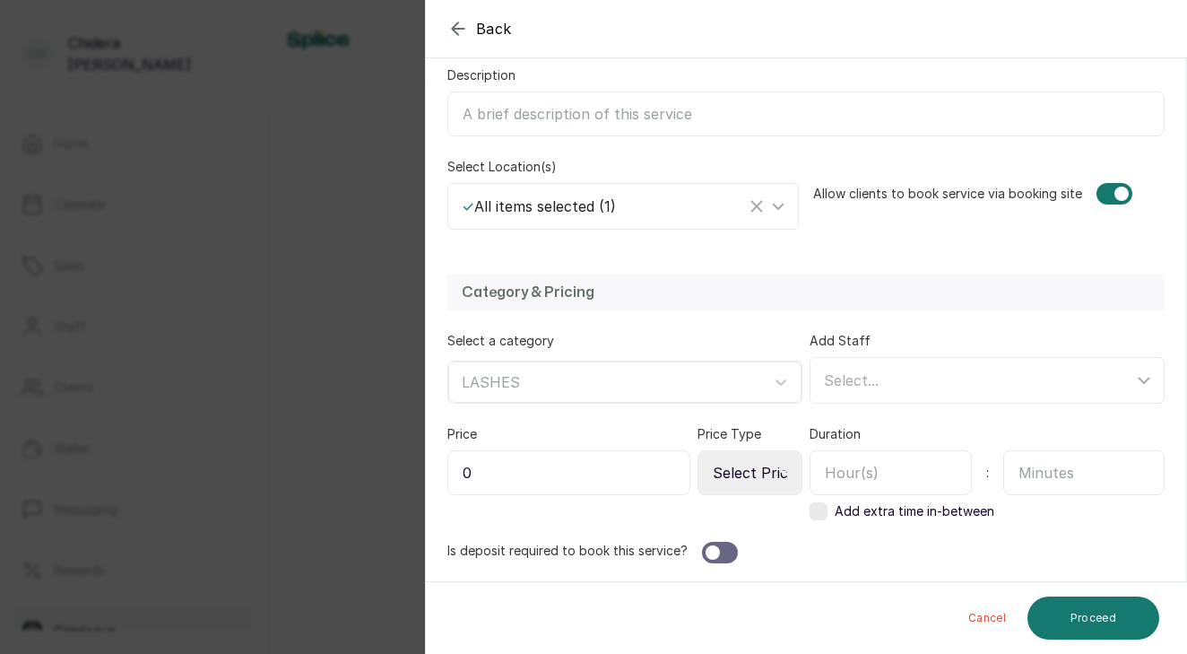
click at [577, 477] on input "0" at bounding box center [568, 472] width 243 height 45
type input "5,000"
select select "fixed"
click at [914, 471] on input "text" at bounding box center [891, 472] width 162 height 45
type input "1"
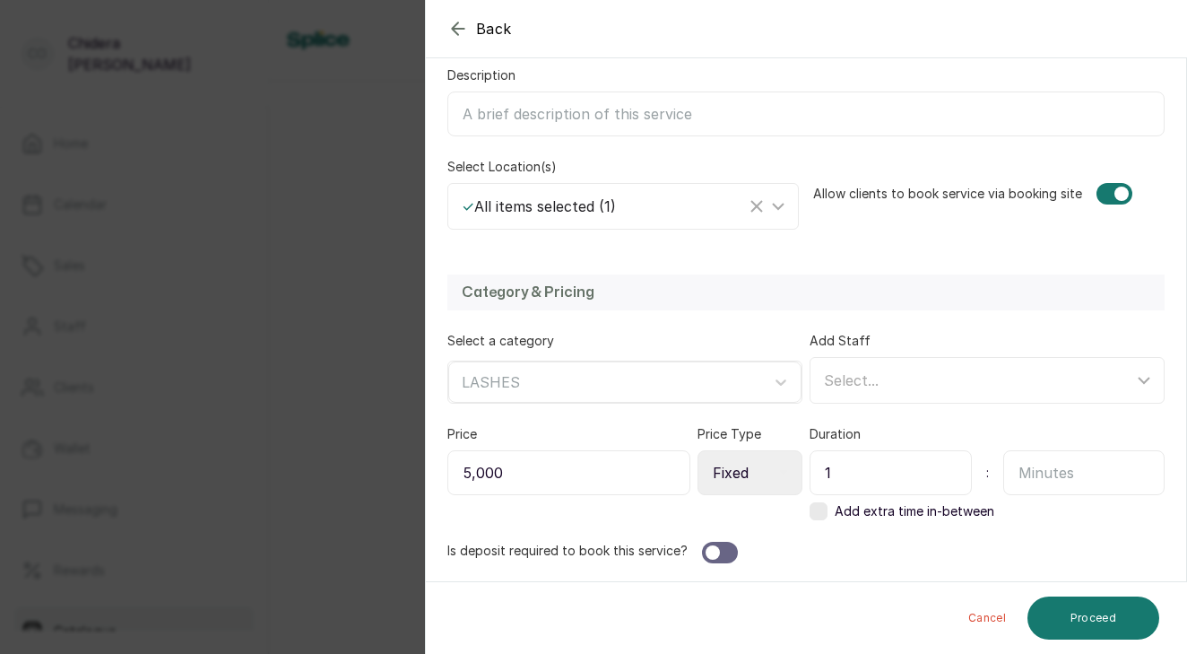
click at [716, 557] on div at bounding box center [720, 553] width 36 height 22
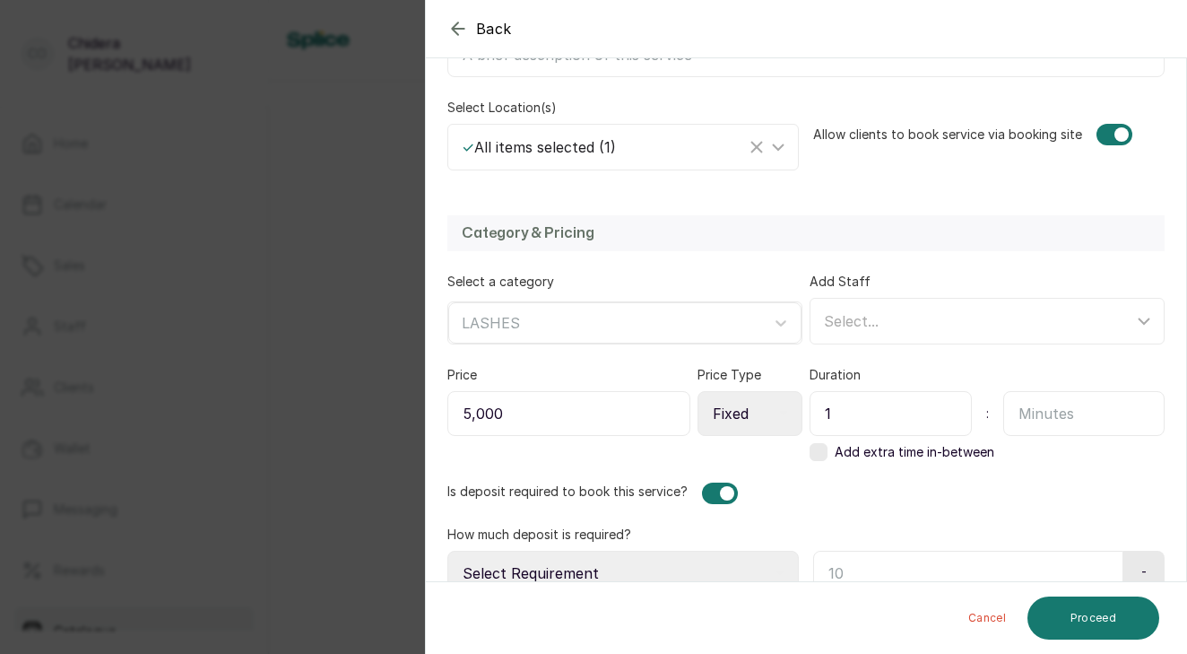
scroll to position [396, 0]
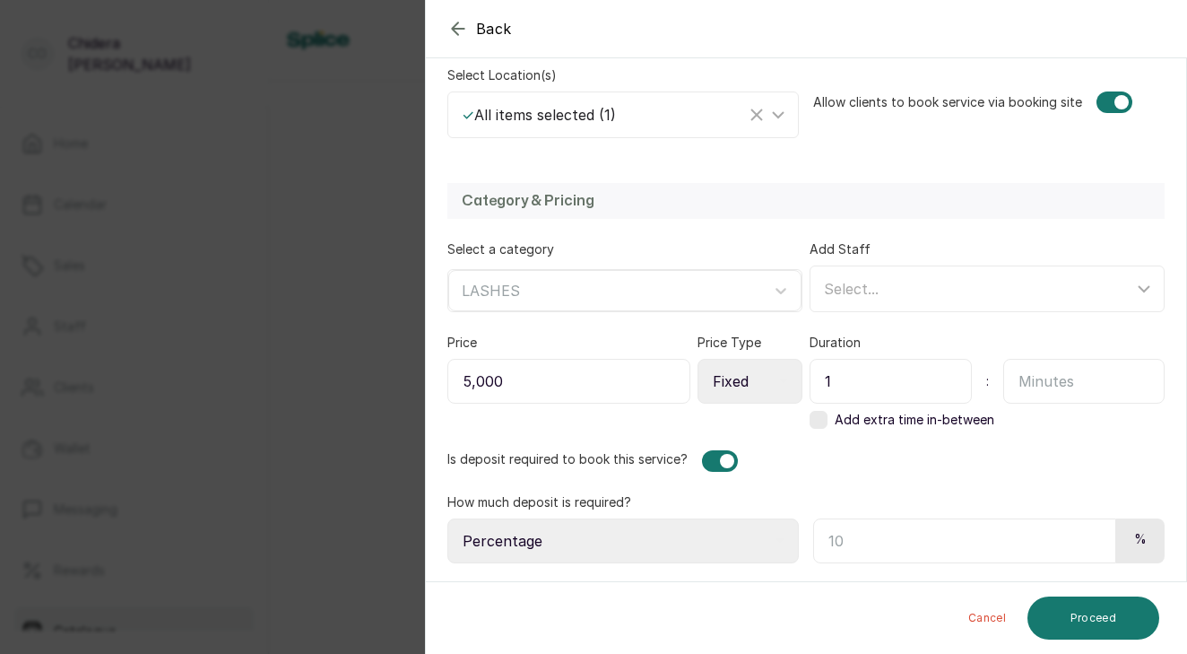
select select "fixed_value"
click at [845, 546] on input "text" at bounding box center [965, 540] width 305 height 45
type input "5,000"
click at [1114, 628] on button "Proceed" at bounding box center [1093, 617] width 132 height 43
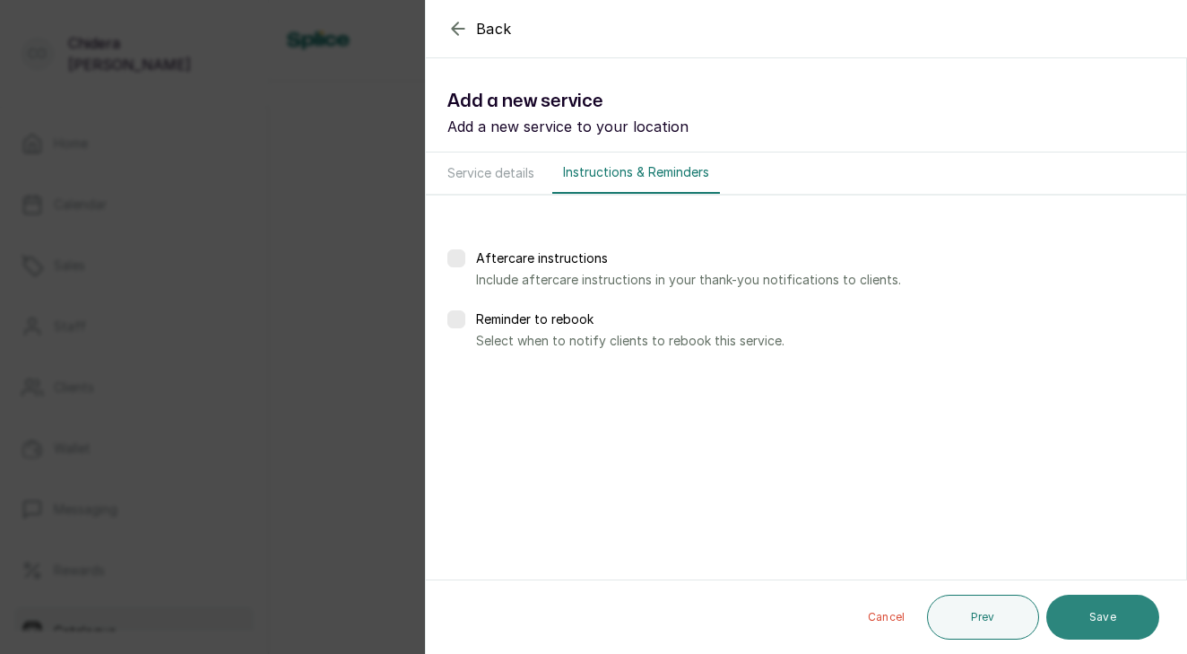
click at [1113, 629] on button "Save" at bounding box center [1102, 616] width 113 height 45
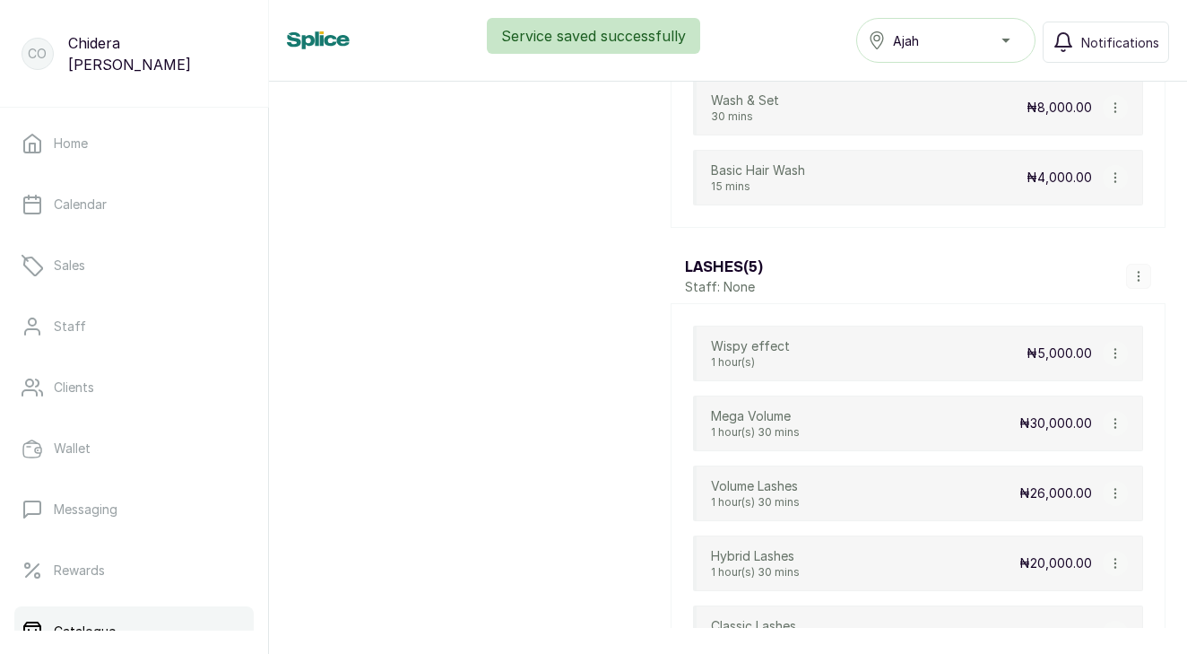
click at [1140, 280] on icon "button" at bounding box center [1138, 276] width 13 height 13
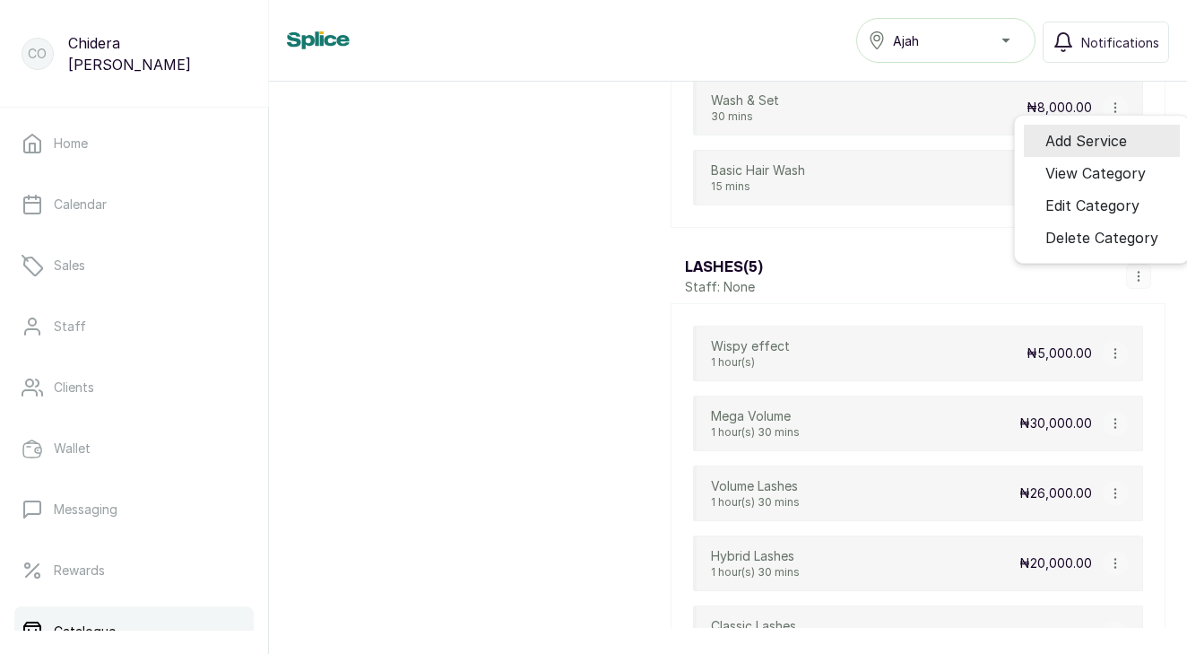
click at [1107, 138] on span "Add Service" at bounding box center [1086, 141] width 82 height 22
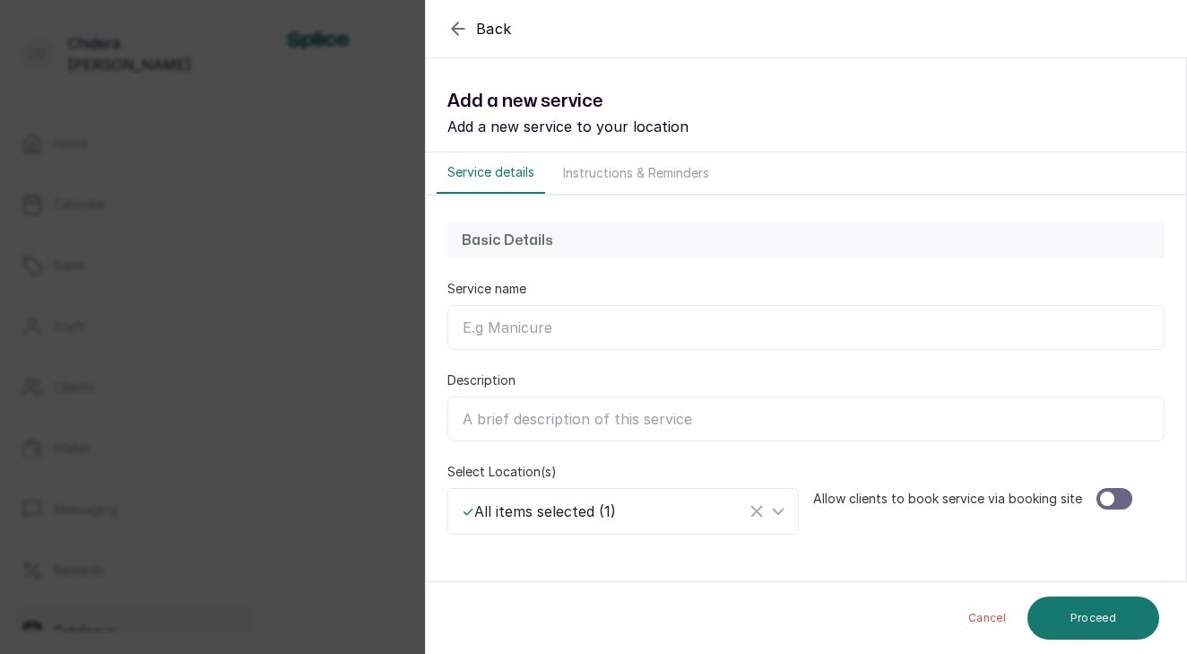
click at [659, 334] on input "Service name" at bounding box center [805, 327] width 717 height 45
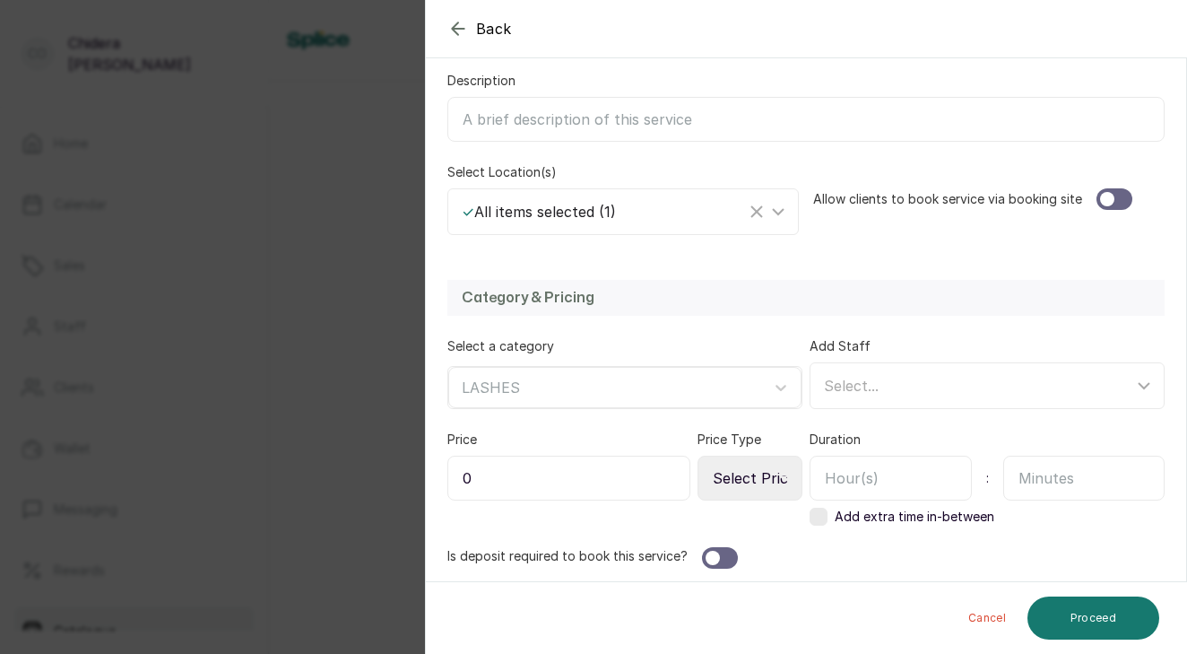
scroll to position [305, 0]
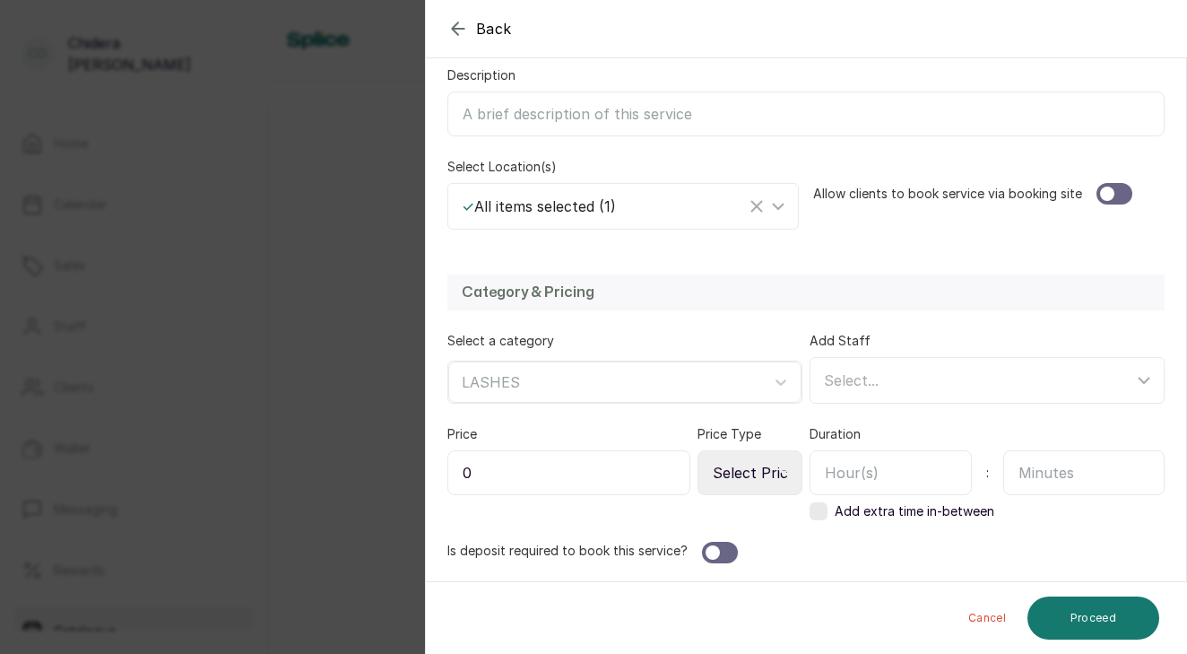
type input "Lash Removal"
click at [1106, 197] on div at bounding box center [1107, 193] width 14 height 14
click at [608, 488] on input "0" at bounding box center [568, 472] width 243 height 45
type input "5,000"
select select "fixed"
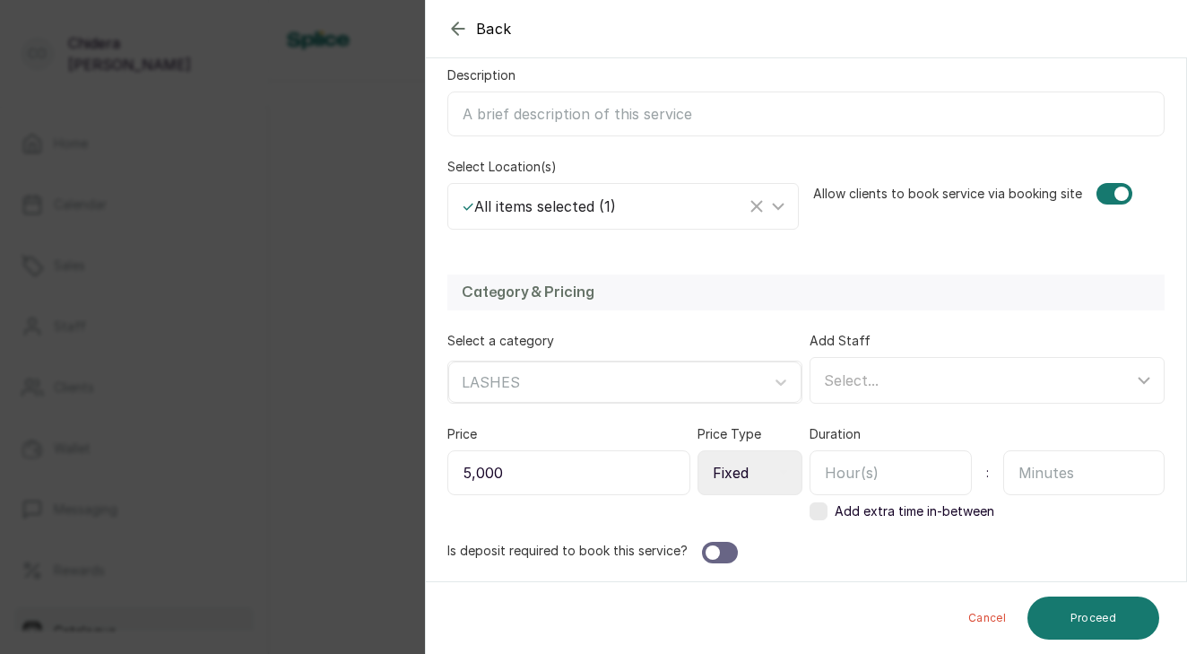
click at [852, 472] on input "text" at bounding box center [891, 472] width 162 height 45
click at [1037, 468] on input "text" at bounding box center [1084, 472] width 162 height 45
type input "0"
type input "30"
click at [716, 551] on div at bounding box center [713, 552] width 14 height 14
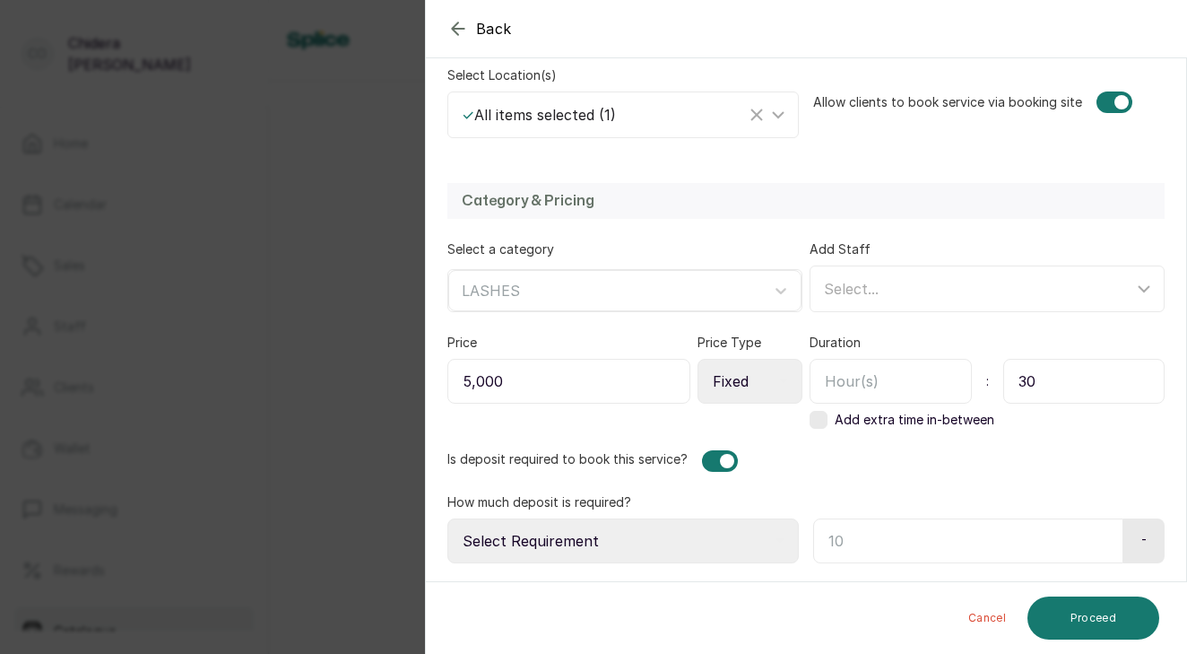
scroll to position [396, 0]
select select "fixed_value"
click at [936, 547] on input "text" at bounding box center [965, 540] width 305 height 45
type input "5,000"
click at [1106, 626] on button "Proceed" at bounding box center [1093, 617] width 132 height 43
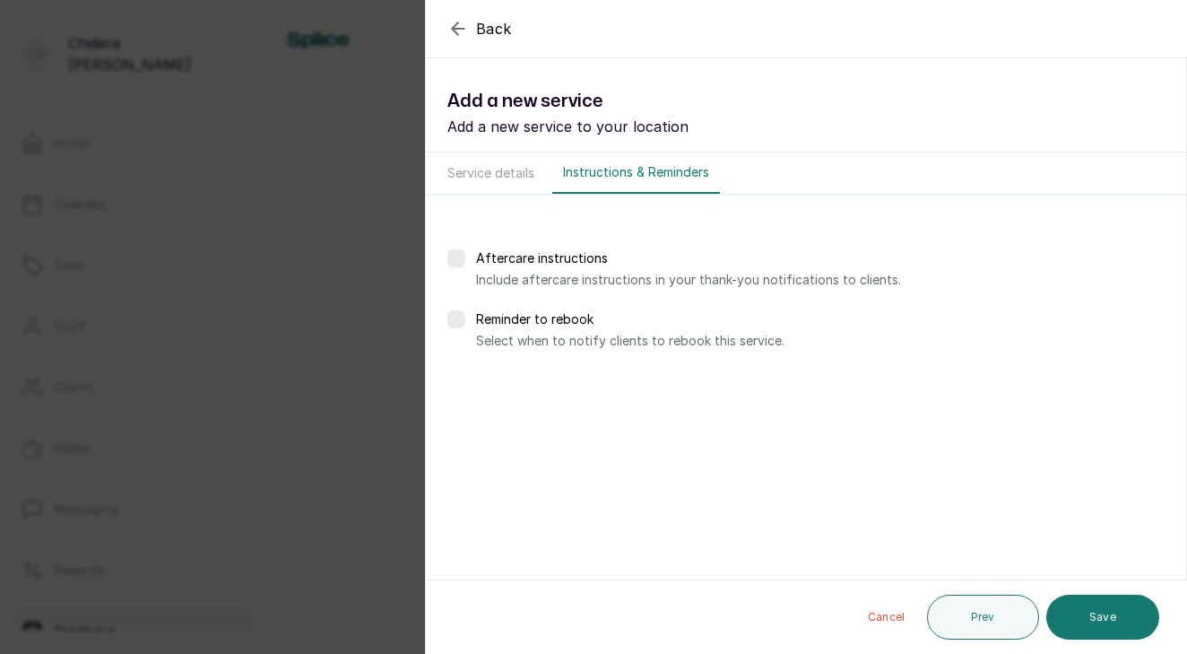
scroll to position [0, 0]
click at [1112, 629] on button "Save" at bounding box center [1102, 616] width 113 height 45
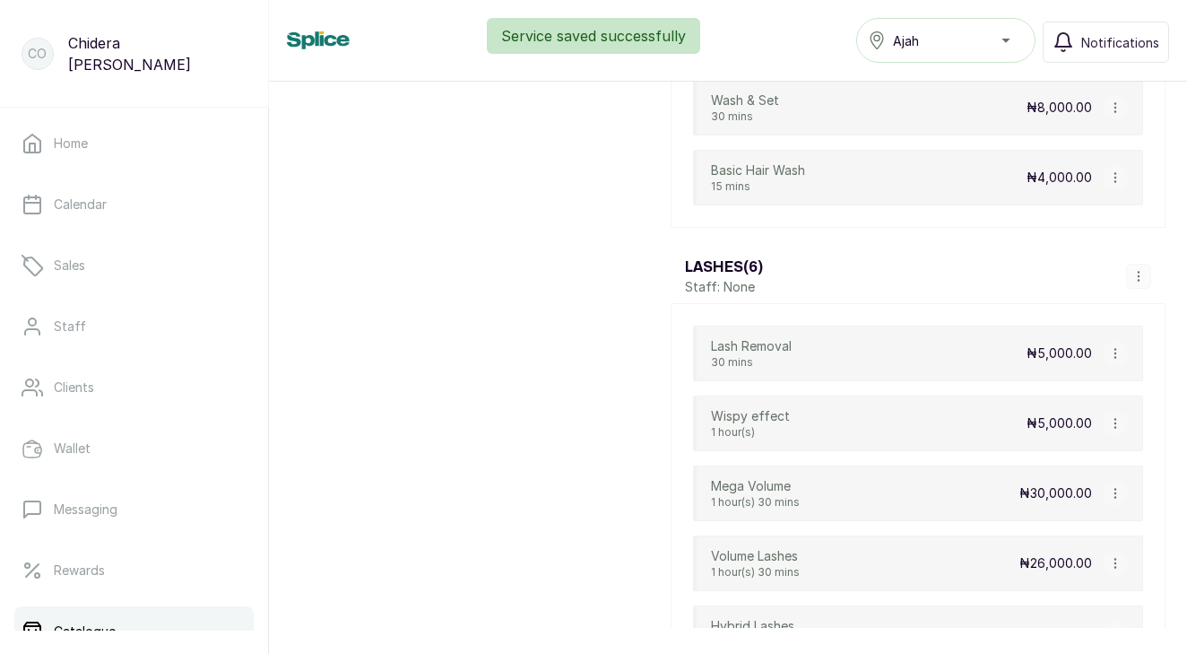
click at [1134, 275] on icon "button" at bounding box center [1138, 276] width 13 height 13
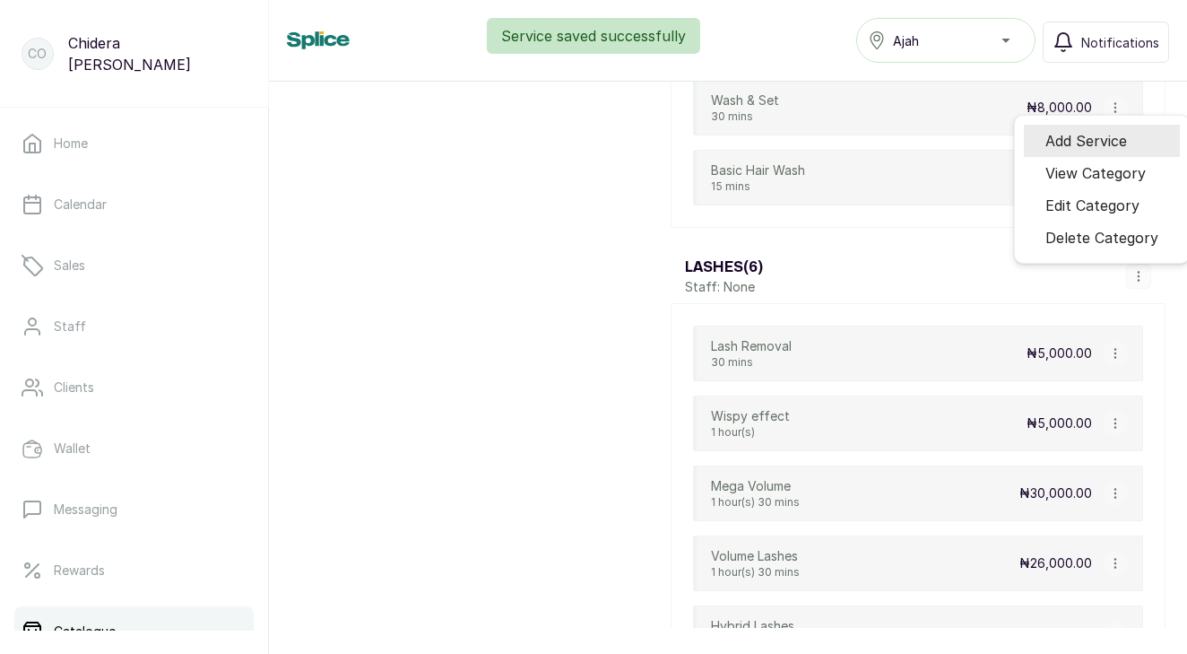
click at [1130, 136] on li "Add Service" at bounding box center [1102, 141] width 156 height 32
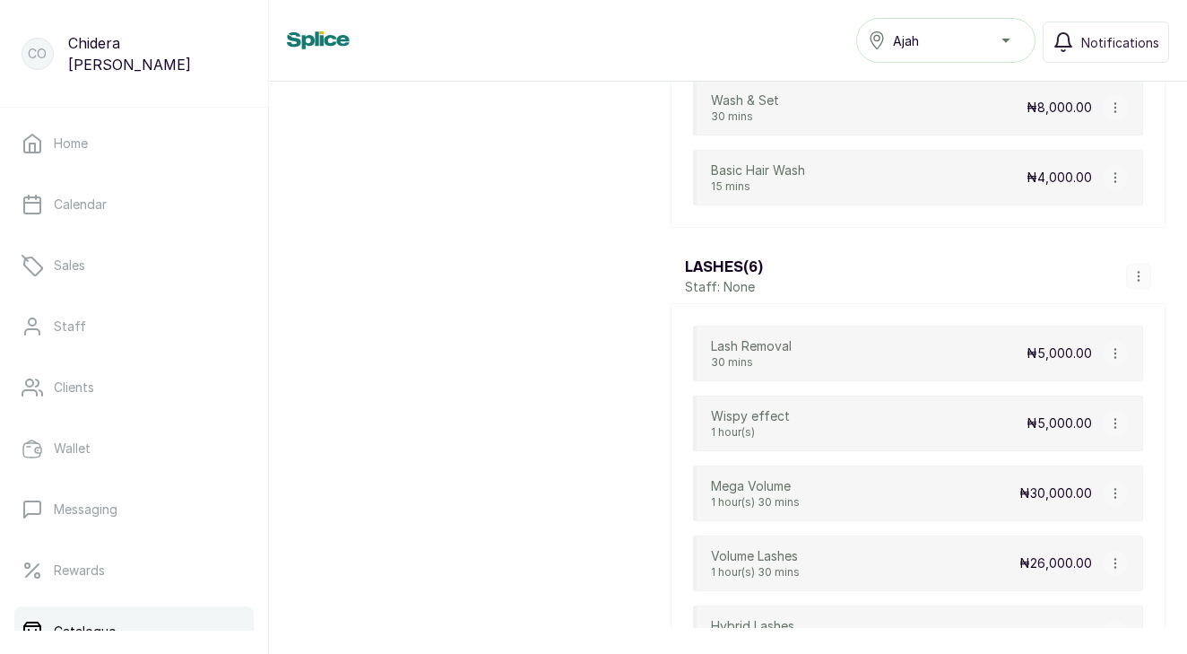
click at [1140, 279] on icon "button" at bounding box center [1138, 276] width 13 height 13
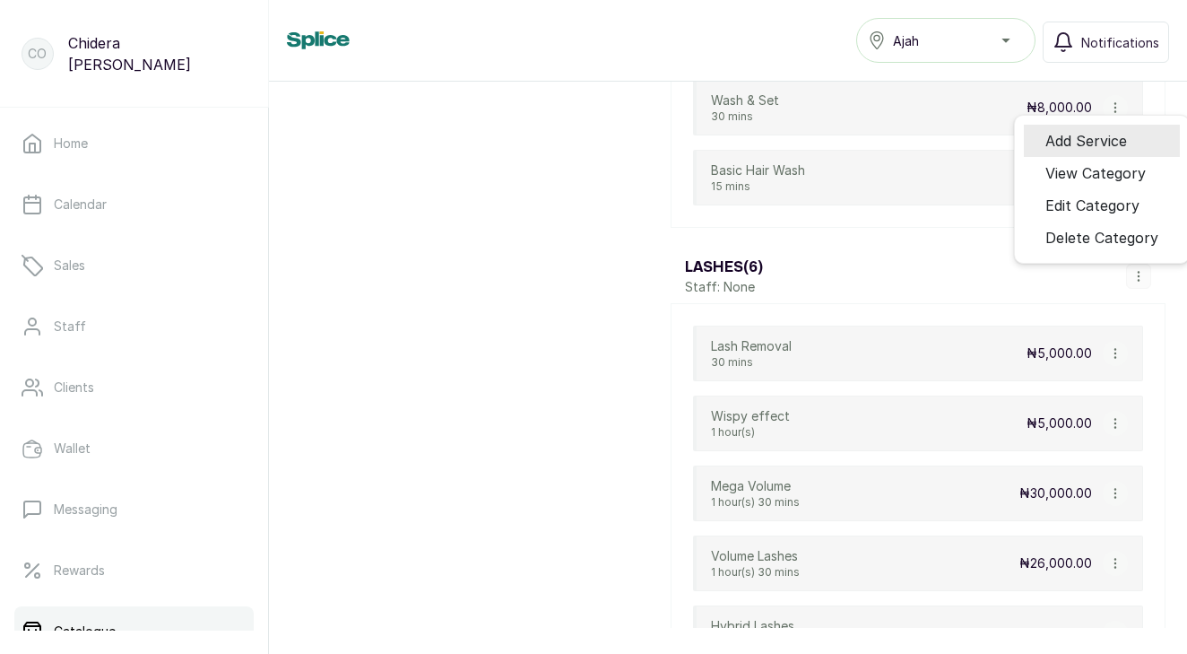
click at [1052, 144] on span "Add Service" at bounding box center [1086, 141] width 82 height 22
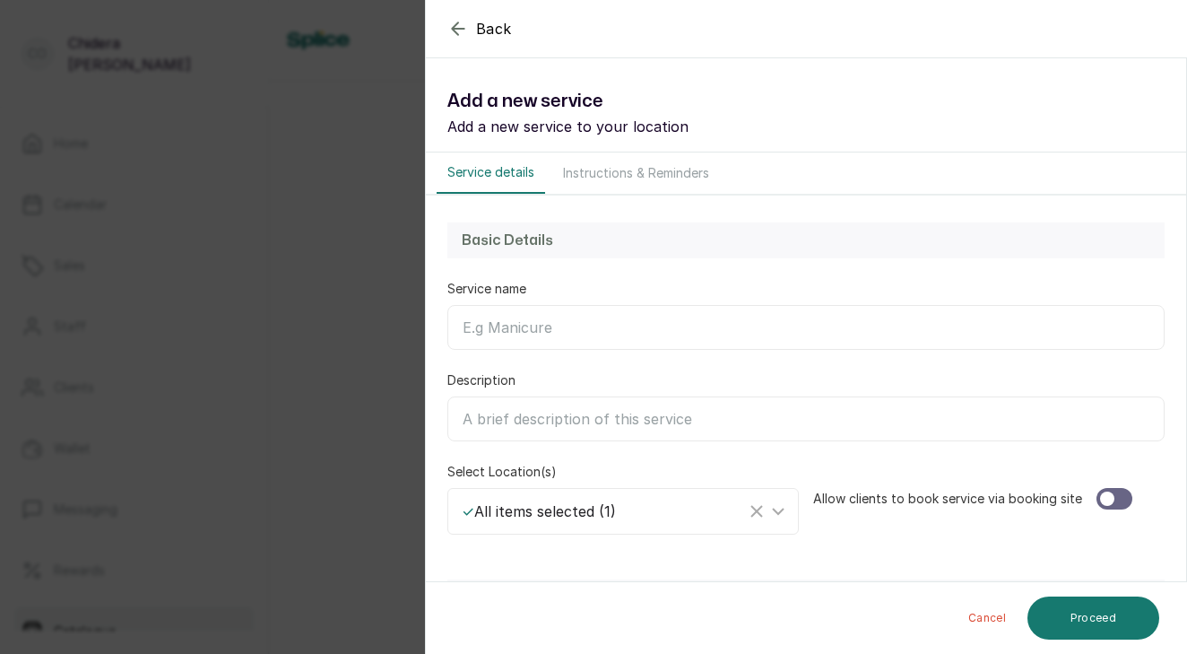
click at [733, 316] on input "Service name" at bounding box center [805, 327] width 717 height 45
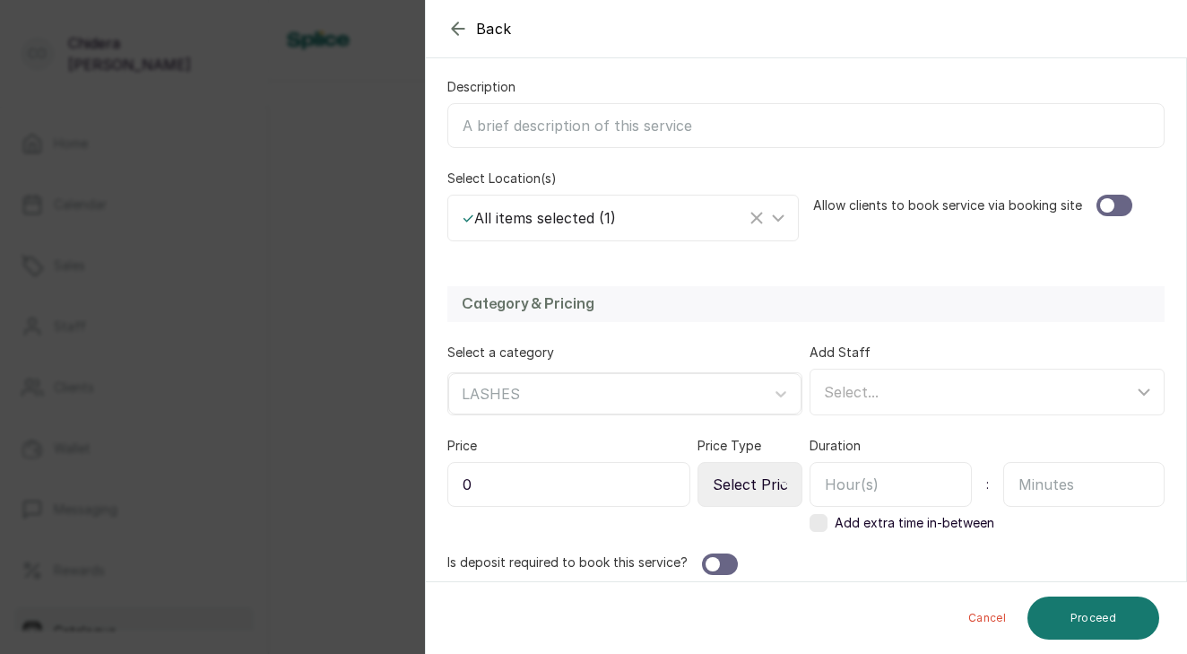
scroll to position [305, 0]
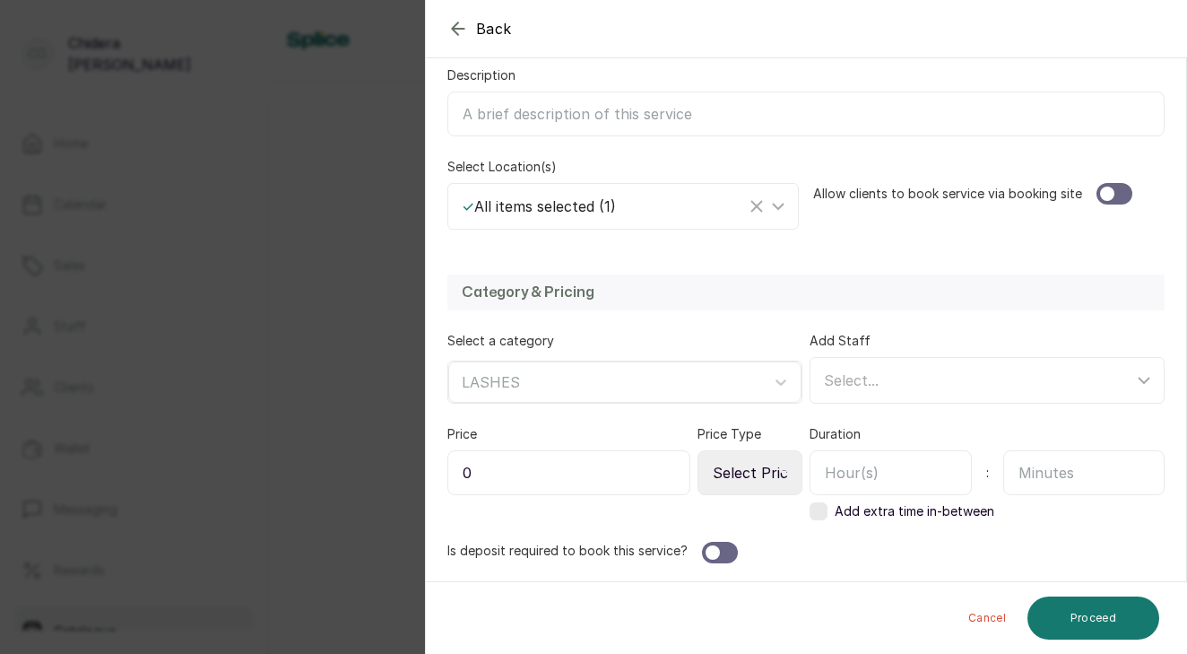
type input "Bottom Lash"
click at [592, 481] on input "0" at bounding box center [568, 472] width 243 height 45
type input "8,000"
select select "fixed"
click at [1031, 472] on input "text" at bounding box center [1084, 472] width 162 height 45
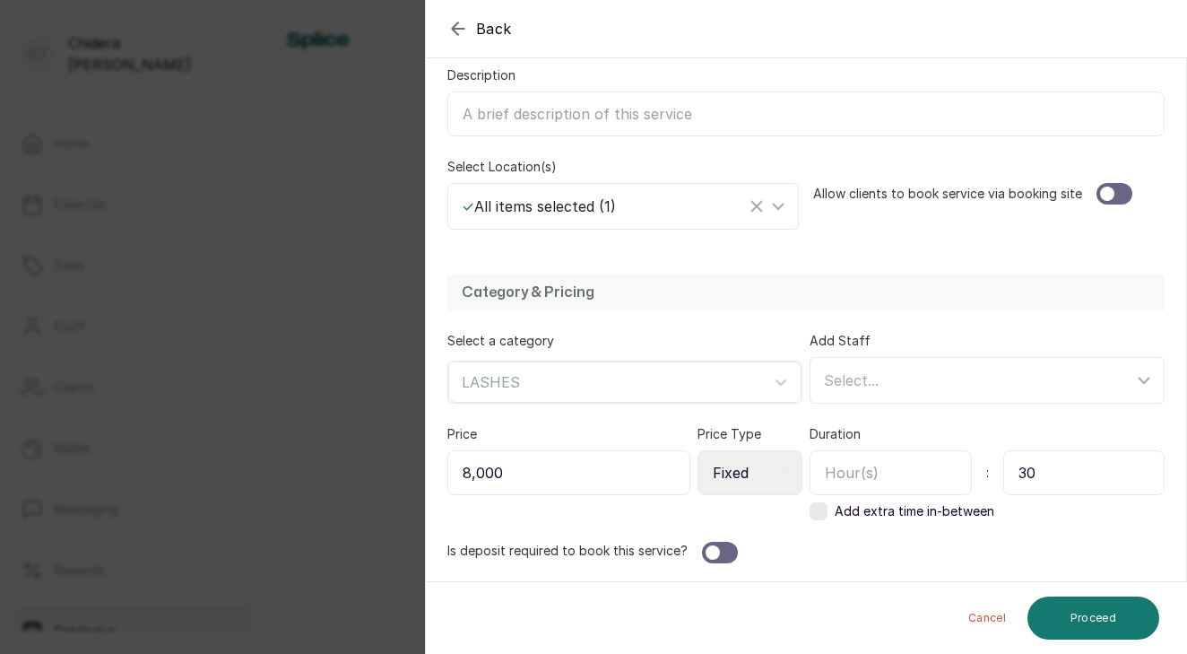
type input "30"
click at [715, 550] on div at bounding box center [713, 552] width 14 height 14
click at [1122, 188] on div at bounding box center [1114, 194] width 36 height 22
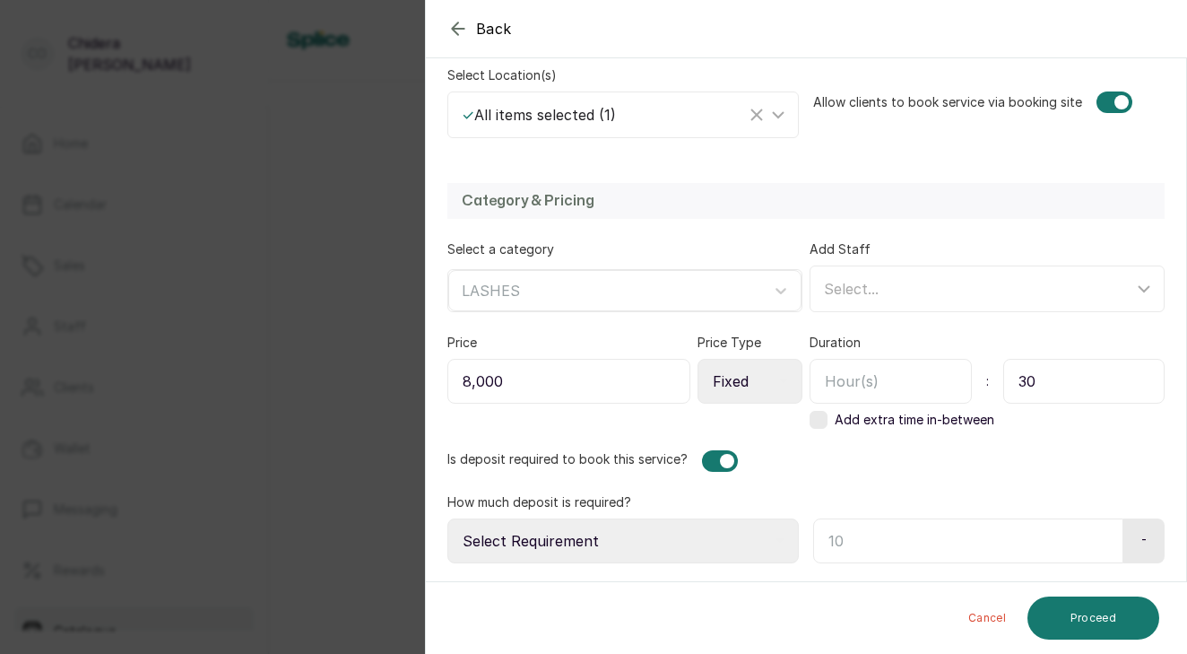
scroll to position [396, 0]
select select "fixed_value"
click at [897, 538] on input "text" at bounding box center [965, 540] width 305 height 45
type input "0"
type input "8,000"
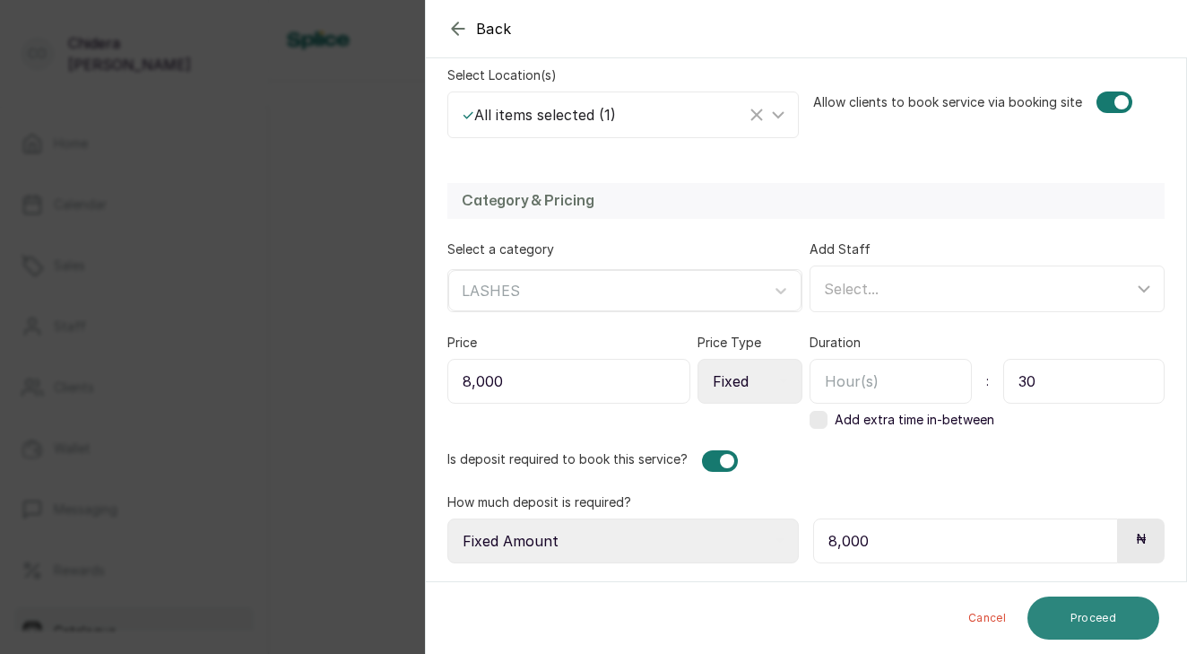
click at [1111, 616] on button "Proceed" at bounding box center [1093, 617] width 132 height 43
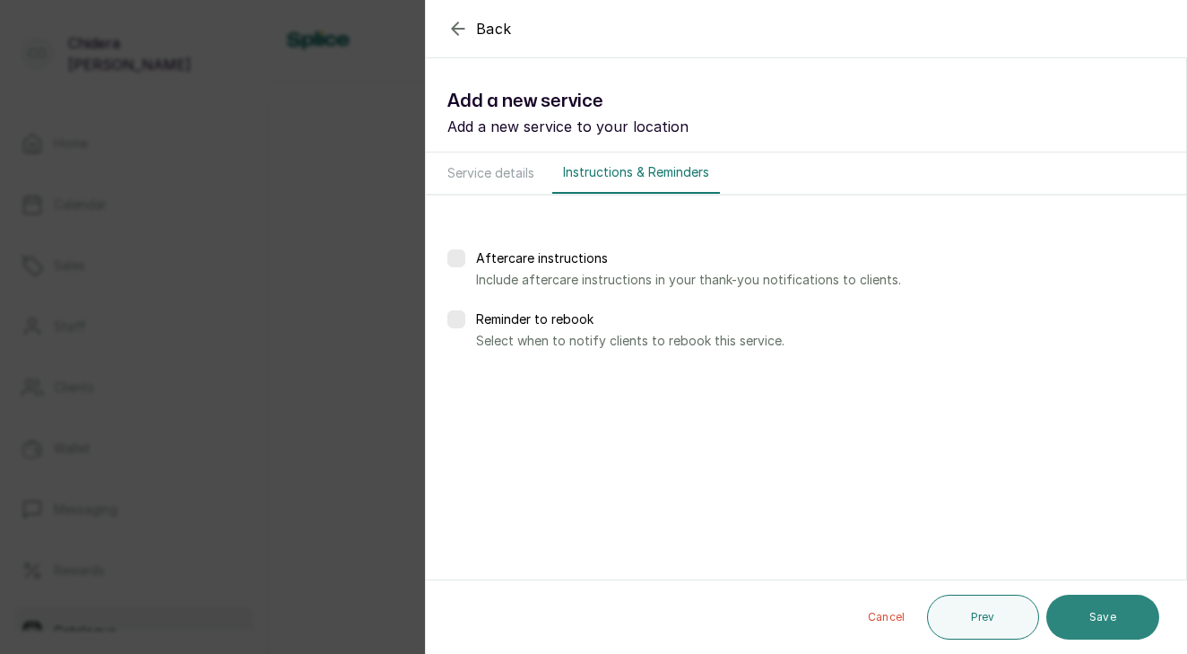
click at [1095, 607] on button "Save" at bounding box center [1102, 616] width 113 height 45
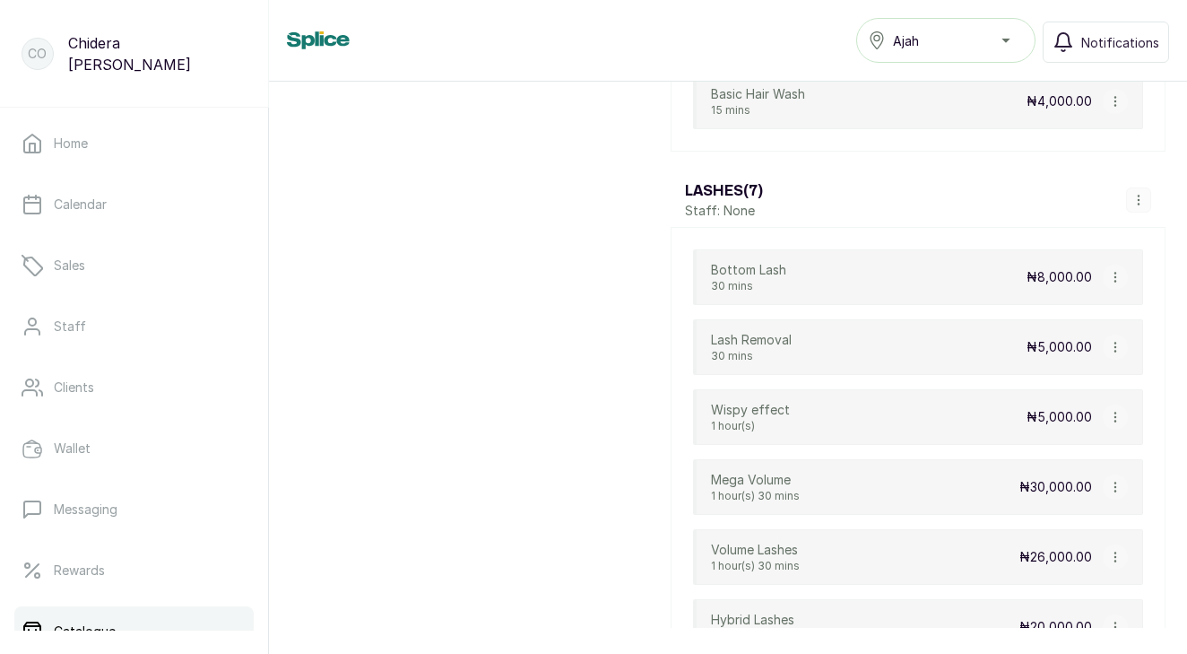
scroll to position [2137, 0]
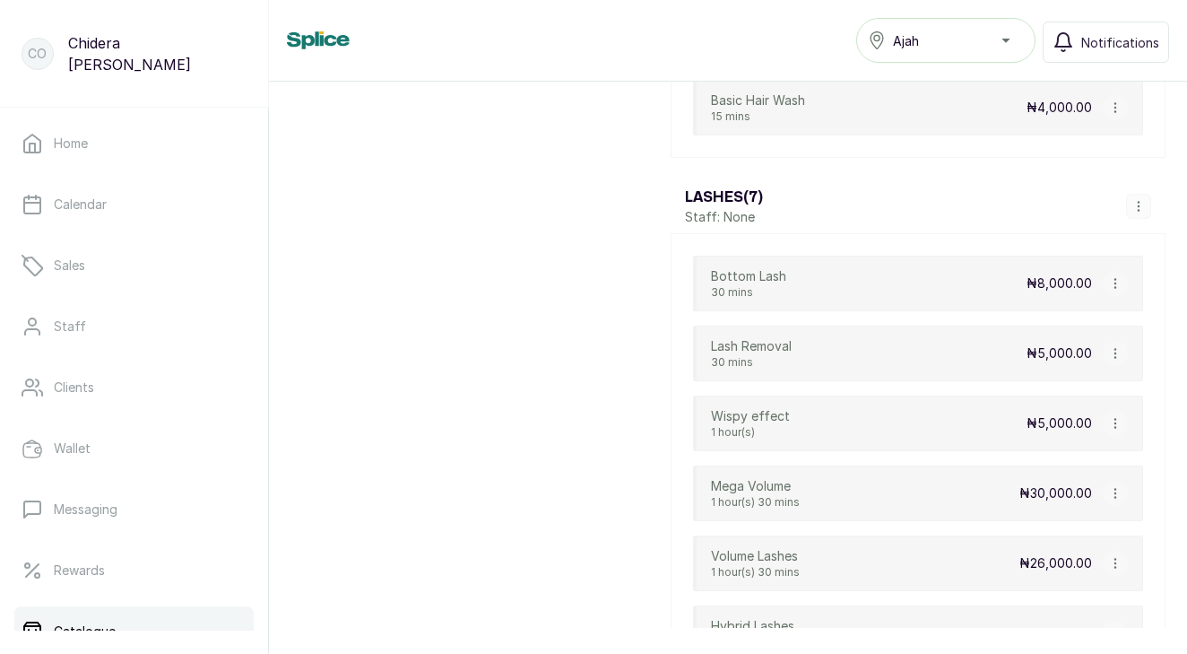
click at [1149, 206] on button "button" at bounding box center [1138, 206] width 25 height 25
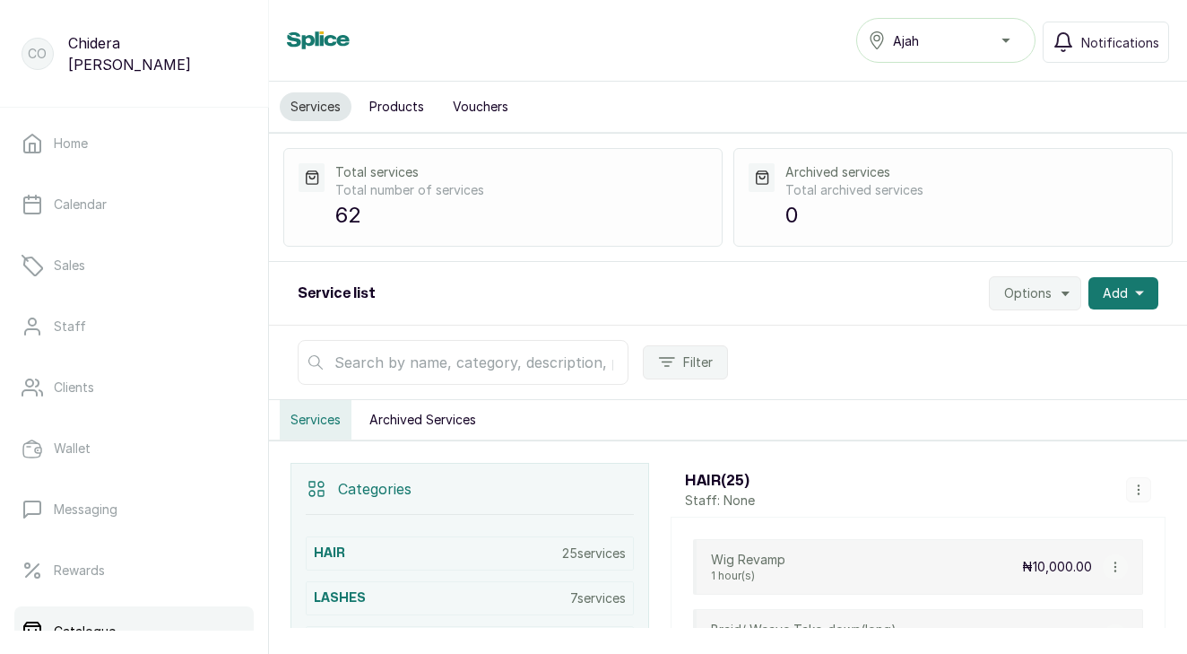
scroll to position [0, 0]
click at [1135, 296] on icon "button" at bounding box center [1139, 293] width 9 height 9
click at [1025, 352] on div "Add Service New category" at bounding box center [1058, 359] width 201 height 86
click at [1027, 344] on span "Add Service" at bounding box center [1058, 342] width 172 height 22
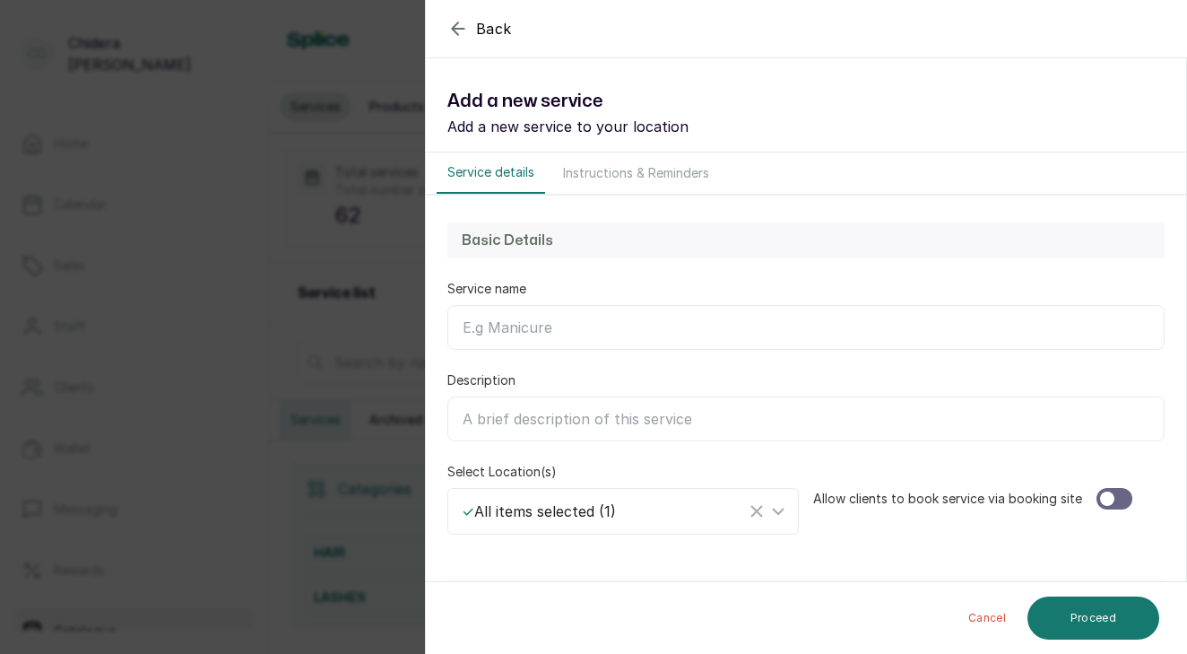
click at [734, 329] on input "Service name" at bounding box center [805, 327] width 717 height 45
type input "p"
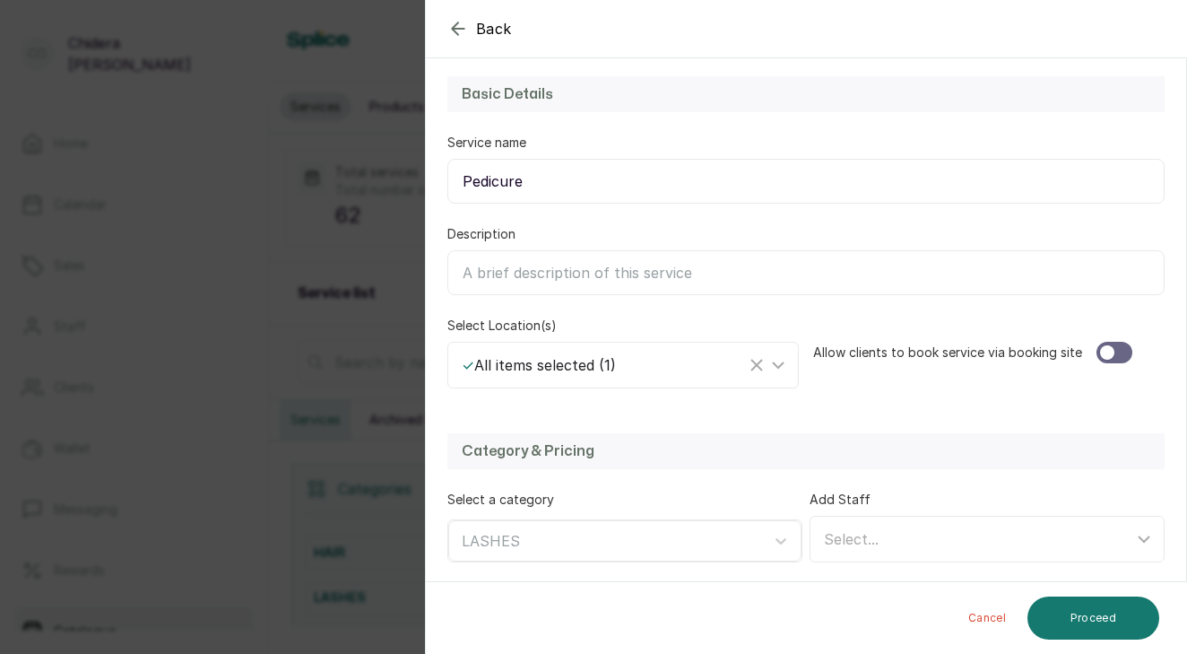
scroll to position [159, 0]
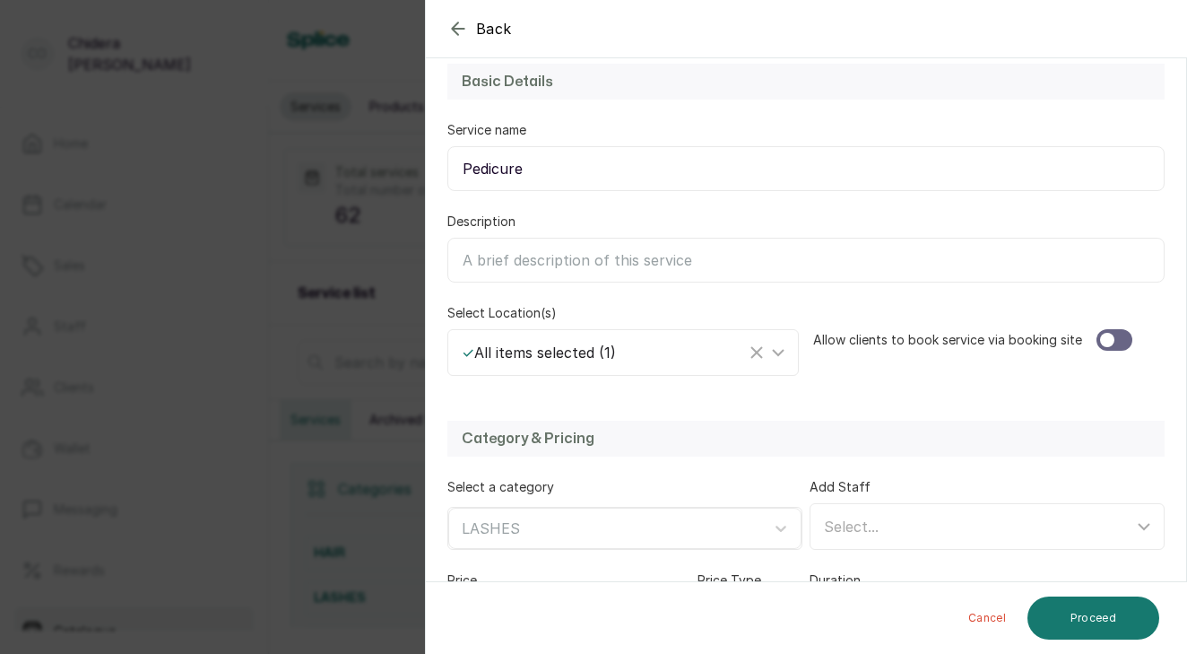
type input "Pedicure"
click at [1007, 618] on button "Cancel" at bounding box center [987, 617] width 66 height 43
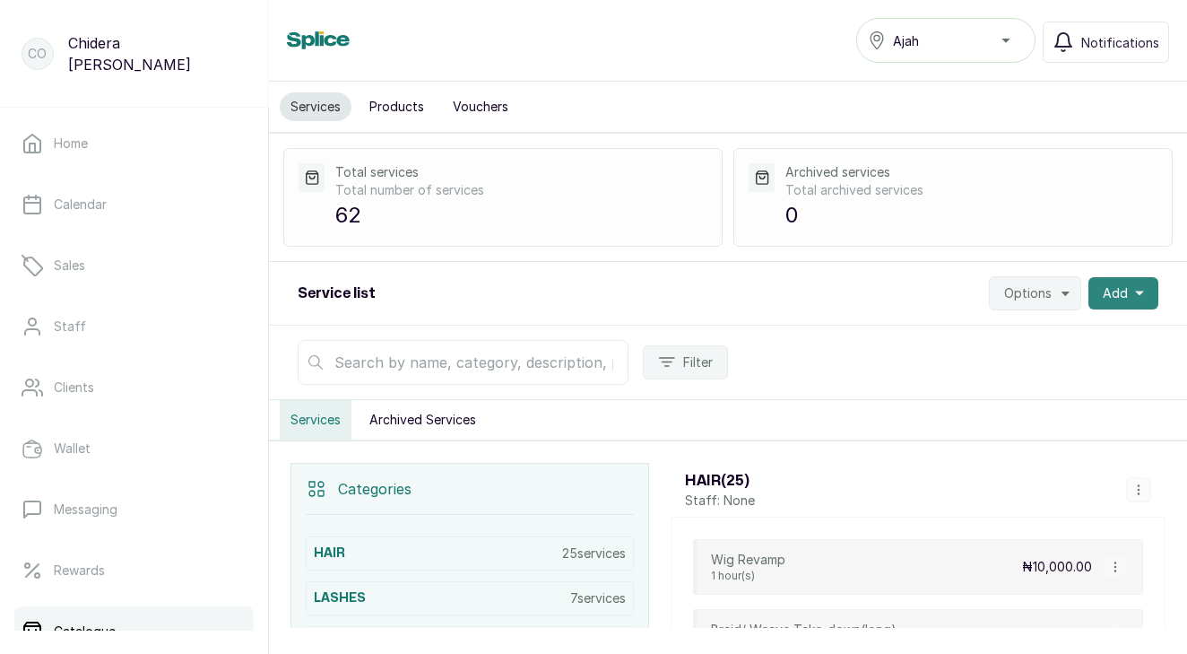
click at [1130, 290] on button "Add" at bounding box center [1123, 293] width 70 height 32
click at [1017, 370] on span "New category" at bounding box center [1058, 378] width 172 height 22
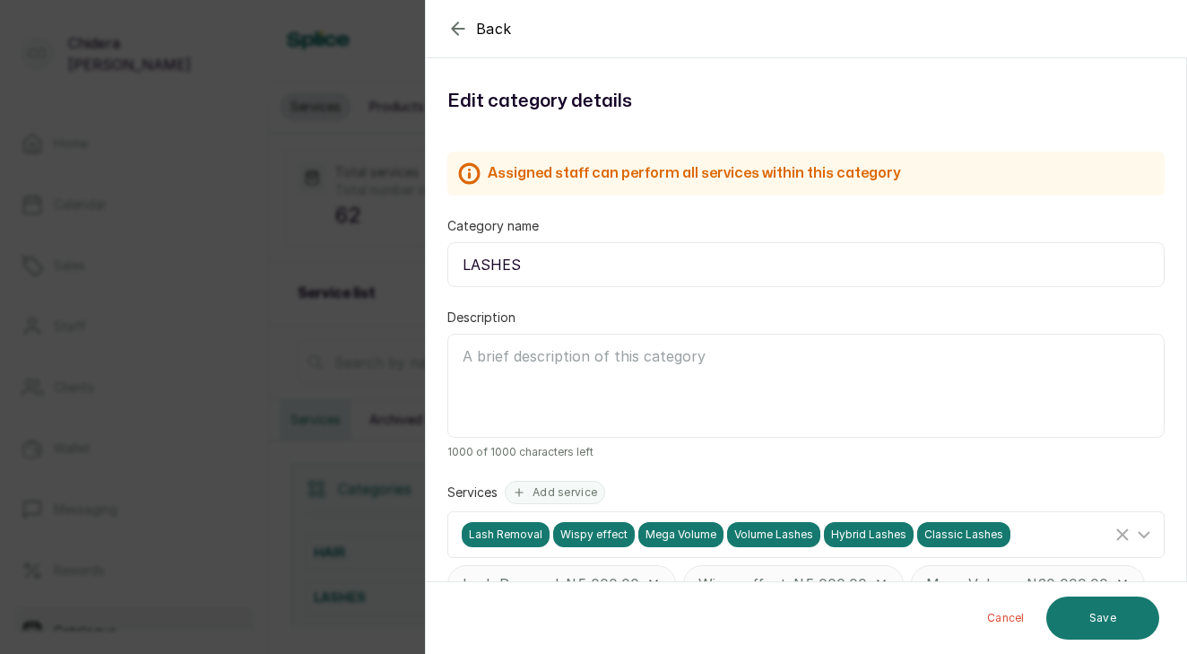
click at [455, 32] on icon "button" at bounding box center [458, 28] width 12 height 12
